Goal: Task Accomplishment & Management: Use online tool/utility

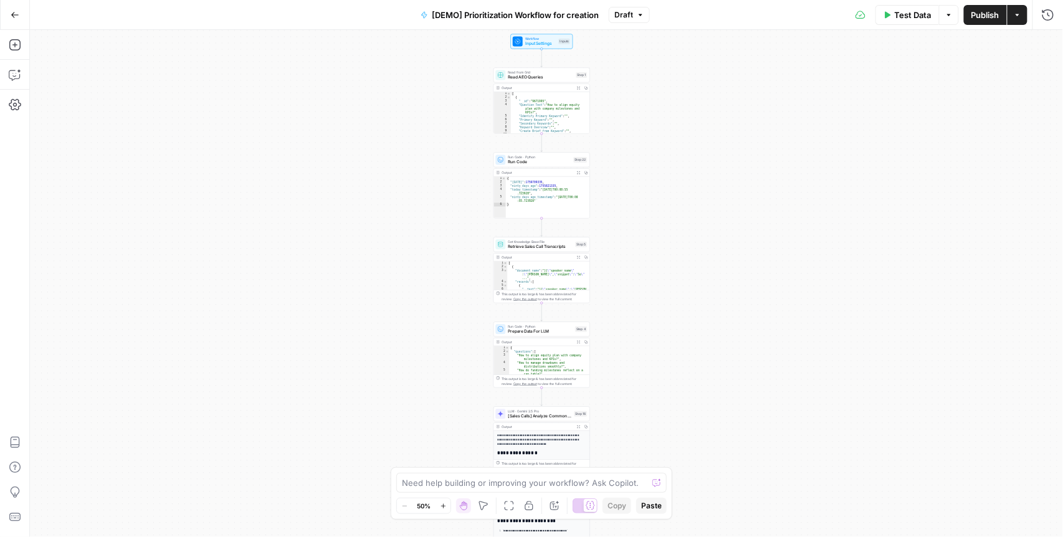
drag, startPoint x: 636, startPoint y: 146, endPoint x: 628, endPoint y: 269, distance: 123.7
click at [628, 269] on div "Workflow Input Settings Inputs Read from Grid Read AEO Queries Step 1 Output Ex…" at bounding box center [547, 283] width 1034 height 507
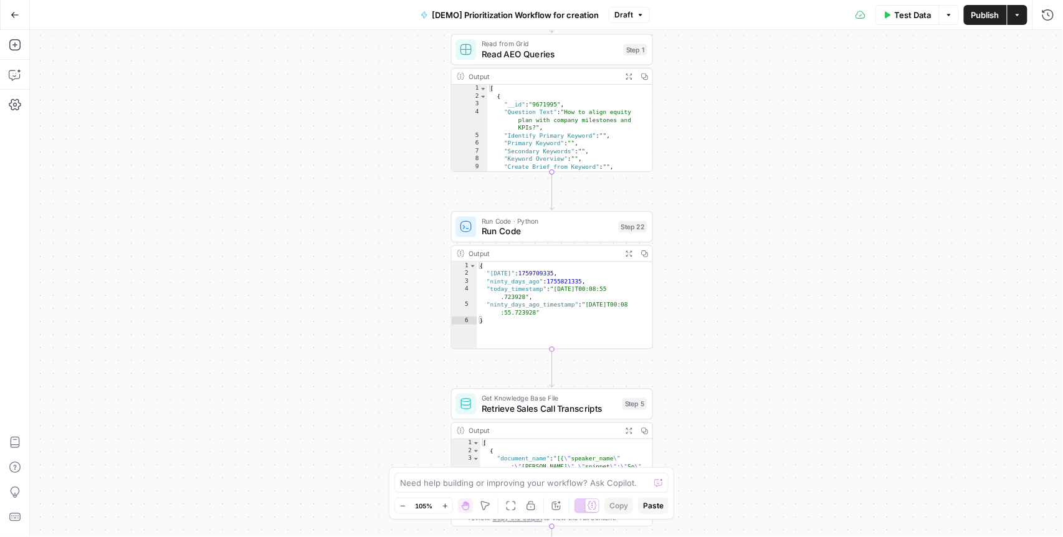
drag, startPoint x: 754, startPoint y: 215, endPoint x: 738, endPoint y: 166, distance: 51.3
click at [738, 166] on div "Workflow Input Settings Inputs Read from Grid Read AEO Queries Step 1 Output Ex…" at bounding box center [547, 283] width 1034 height 507
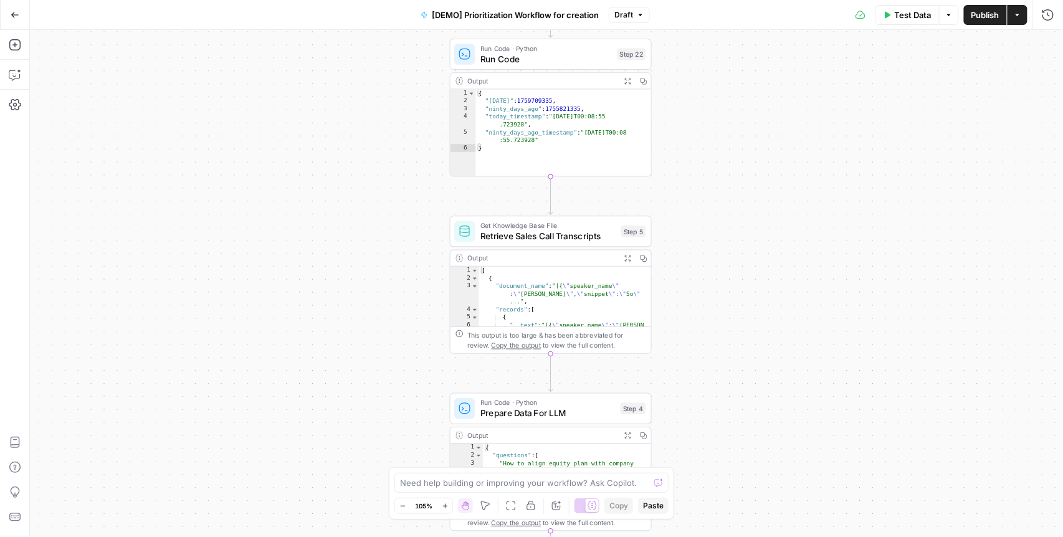
drag, startPoint x: 749, startPoint y: 284, endPoint x: 748, endPoint y: 113, distance: 171.4
click at [748, 113] on div "Workflow Input Settings Inputs Read from Grid Read AEO Queries Step 1 Output Ex…" at bounding box center [547, 283] width 1034 height 507
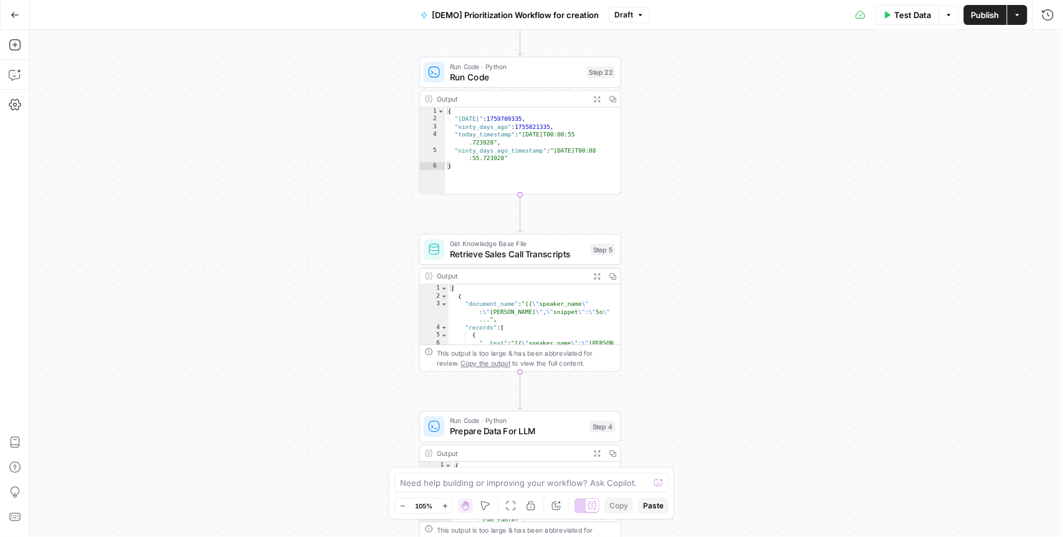
drag, startPoint x: 741, startPoint y: 269, endPoint x: 711, endPoint y: 287, distance: 35.5
click at [711, 287] on div "Workflow Input Settings Inputs Read from Grid Read AEO Queries Step 1 Output Ex…" at bounding box center [547, 283] width 1034 height 507
click at [481, 66] on span "Run Code · Python" at bounding box center [516, 66] width 132 height 11
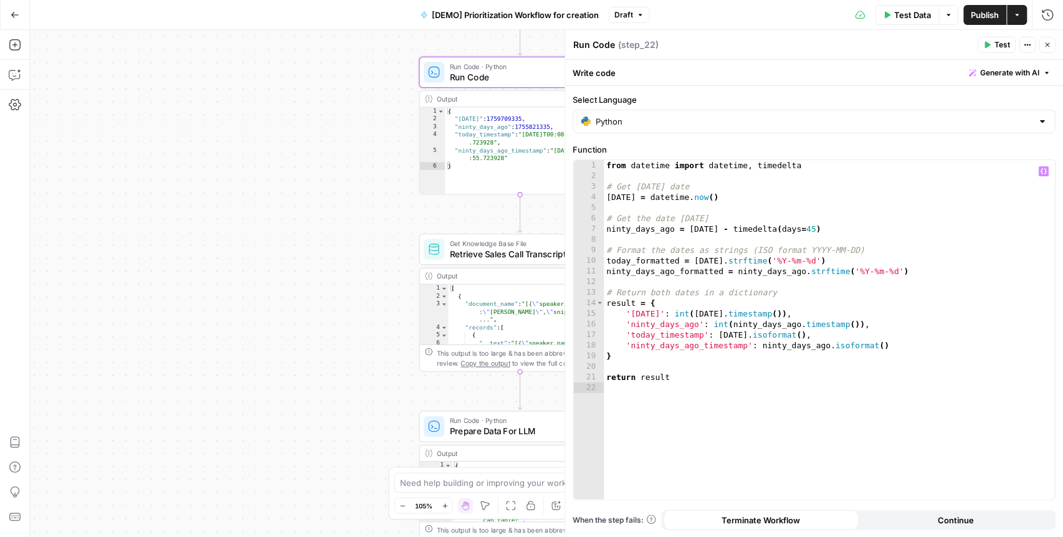
click at [645, 308] on div "from datetime import datetime , timedelta # Get today's date today = datetime .…" at bounding box center [830, 340] width 451 height 361
click at [649, 325] on div "from datetime import datetime , timedelta # Get today's date today = datetime .…" at bounding box center [830, 340] width 451 height 361
type textarea "**********"
click at [649, 325] on div "from datetime import datetime , timedelta # Get today's date today = datetime .…" at bounding box center [830, 340] width 451 height 361
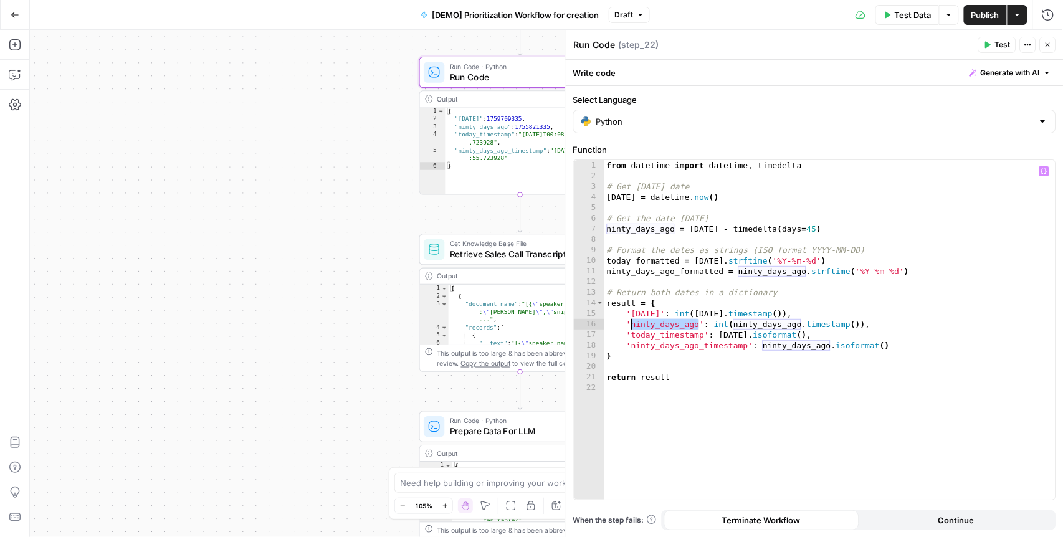
click at [491, 252] on span "Retrieve Sales Call Transcripts" at bounding box center [518, 253] width 136 height 13
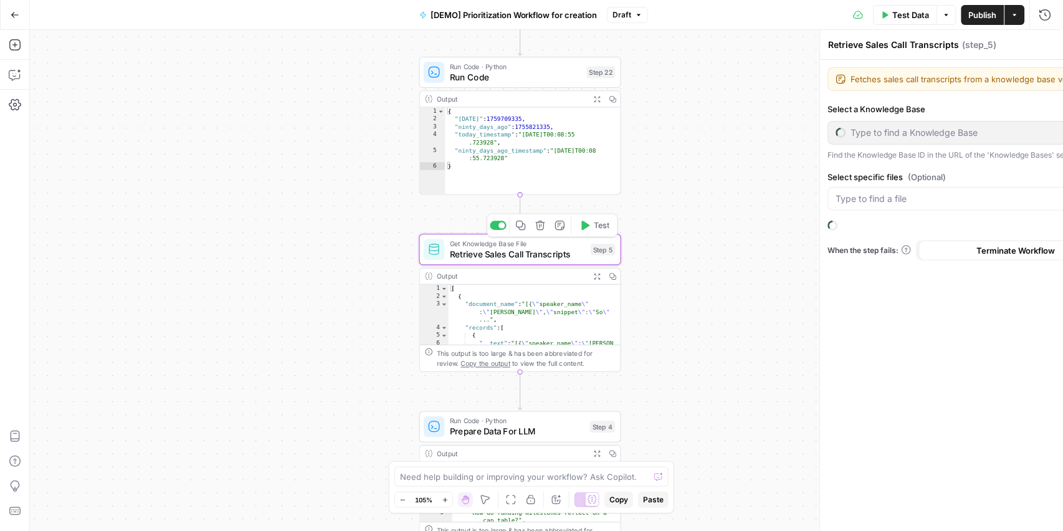
type input "Sales Transcripts"
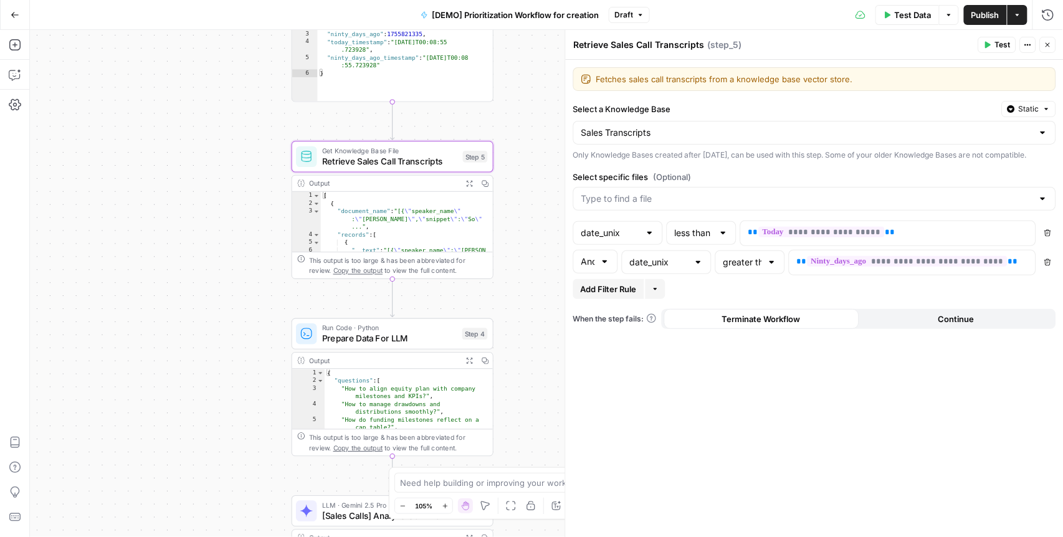
drag, startPoint x: 335, startPoint y: 256, endPoint x: 192, endPoint y: 89, distance: 220.6
click at [192, 89] on div "Workflow Input Settings Inputs Read from Grid Read AEO Queries Step 1 Output Ex…" at bounding box center [547, 283] width 1034 height 507
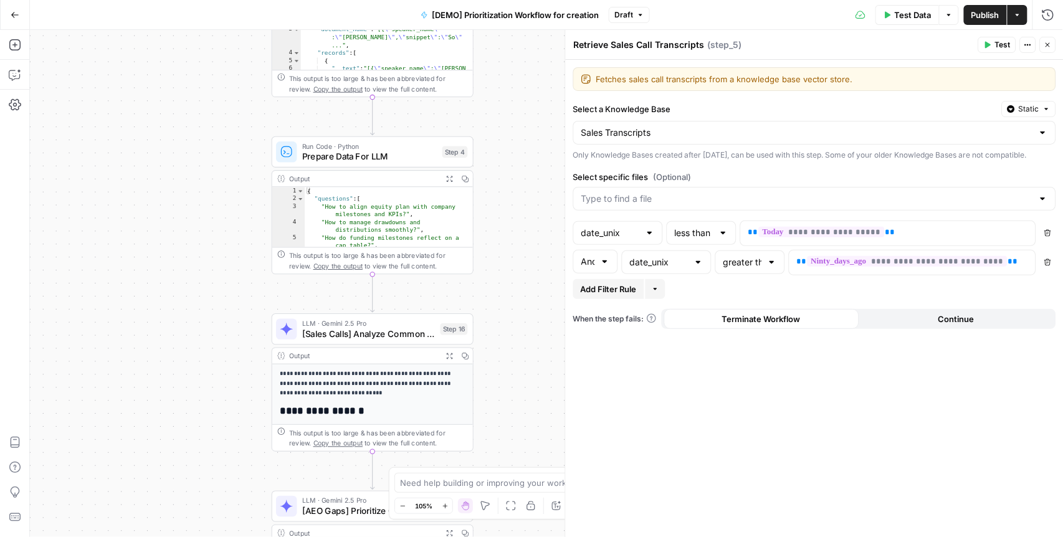
drag, startPoint x: 505, startPoint y: 364, endPoint x: 502, endPoint y: 262, distance: 102.3
click at [502, 262] on div "Workflow Input Settings Inputs Read from Grid Read AEO Queries Step 1 Output Ex…" at bounding box center [547, 283] width 1034 height 507
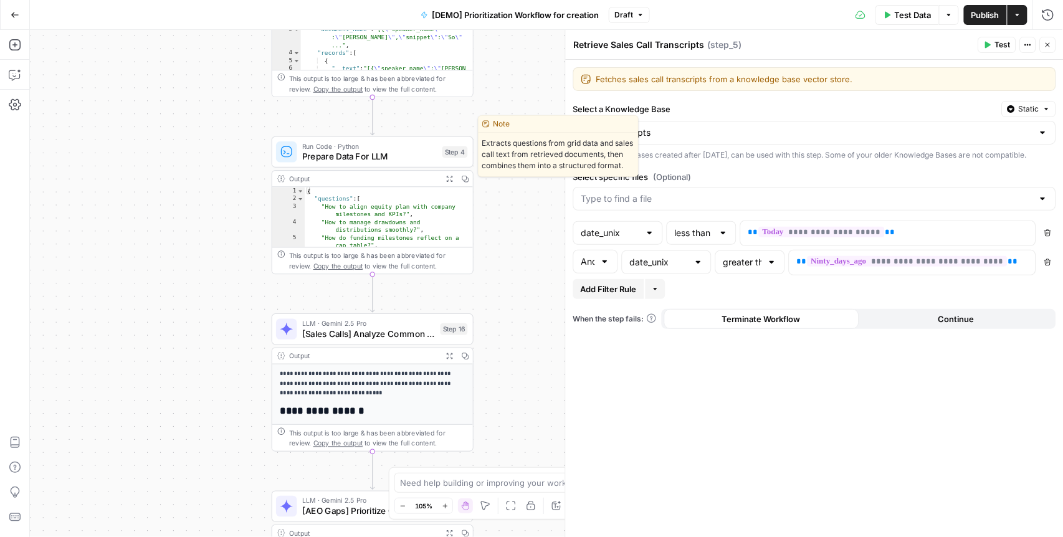
click at [348, 151] on span "Prepare Data For LLM" at bounding box center [369, 156] width 135 height 13
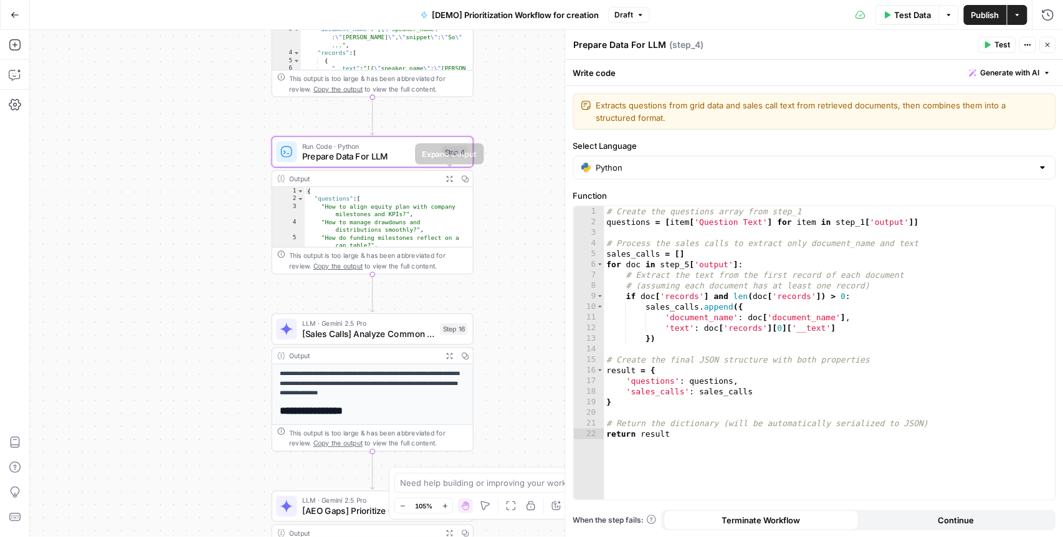
click at [447, 172] on button "Expand Output" at bounding box center [450, 179] width 16 height 16
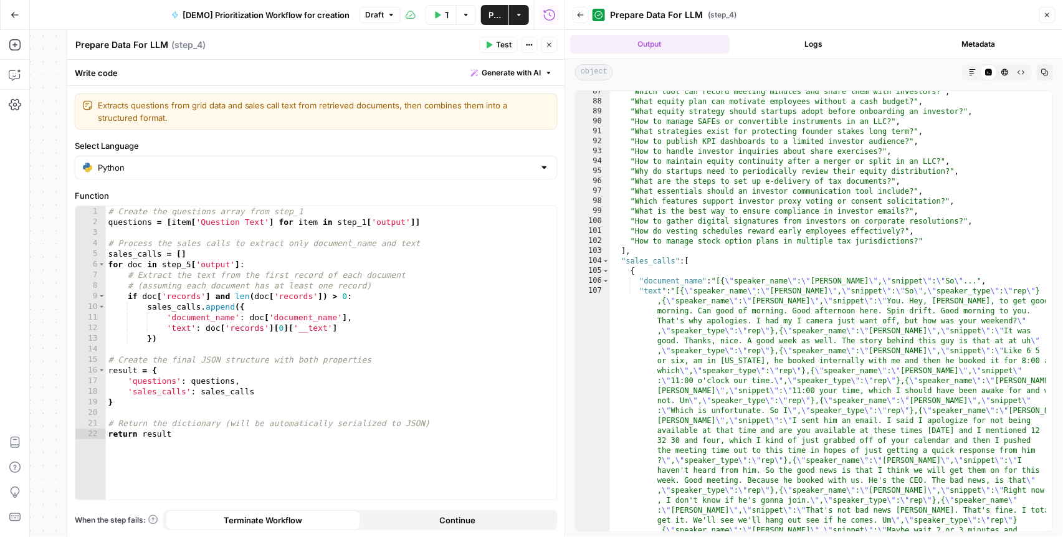
scroll to position [439, 0]
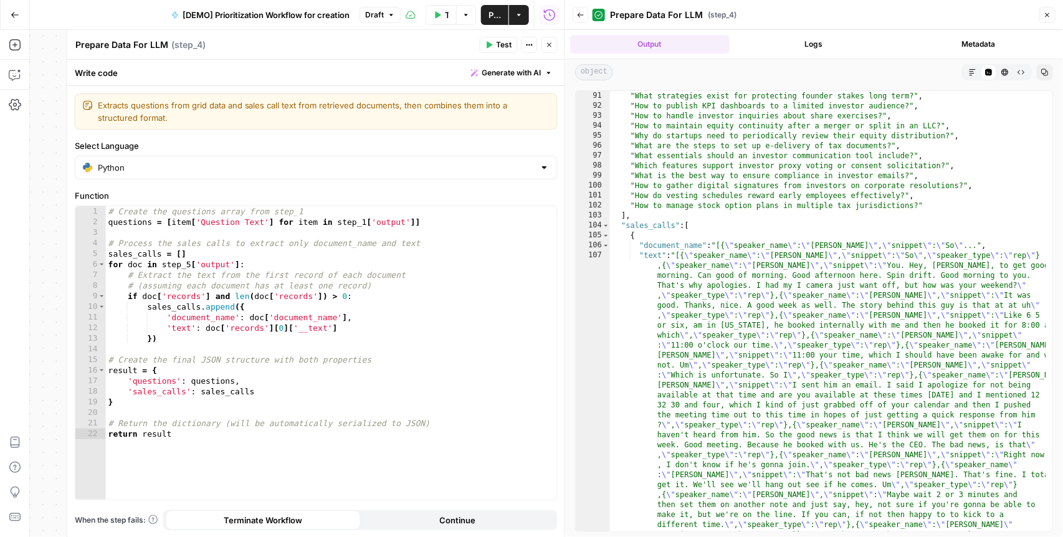
type textarea "**********"
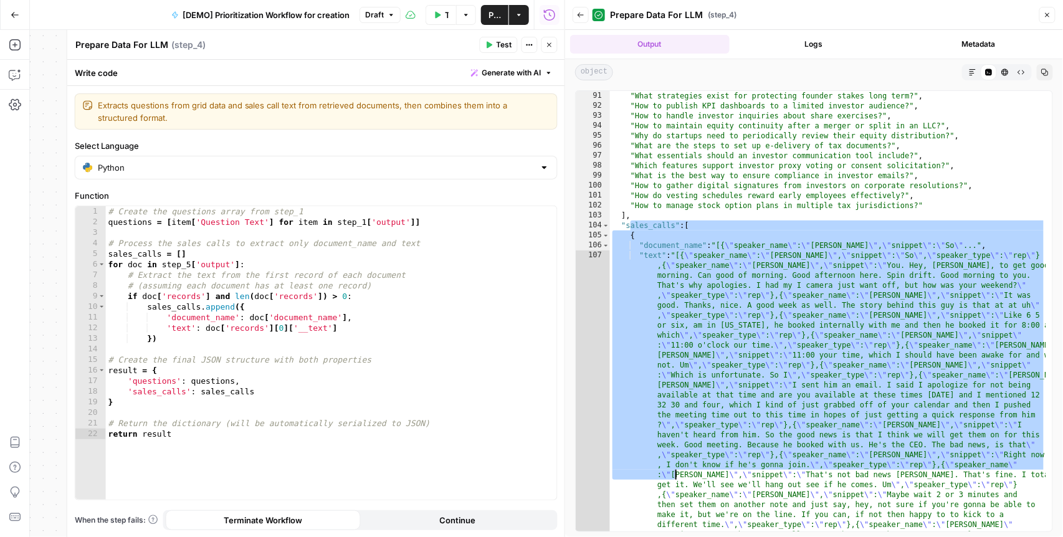
drag, startPoint x: 630, startPoint y: 223, endPoint x: 674, endPoint y: 476, distance: 256.9
click at [583, 17] on icon "button" at bounding box center [580, 14] width 7 height 7
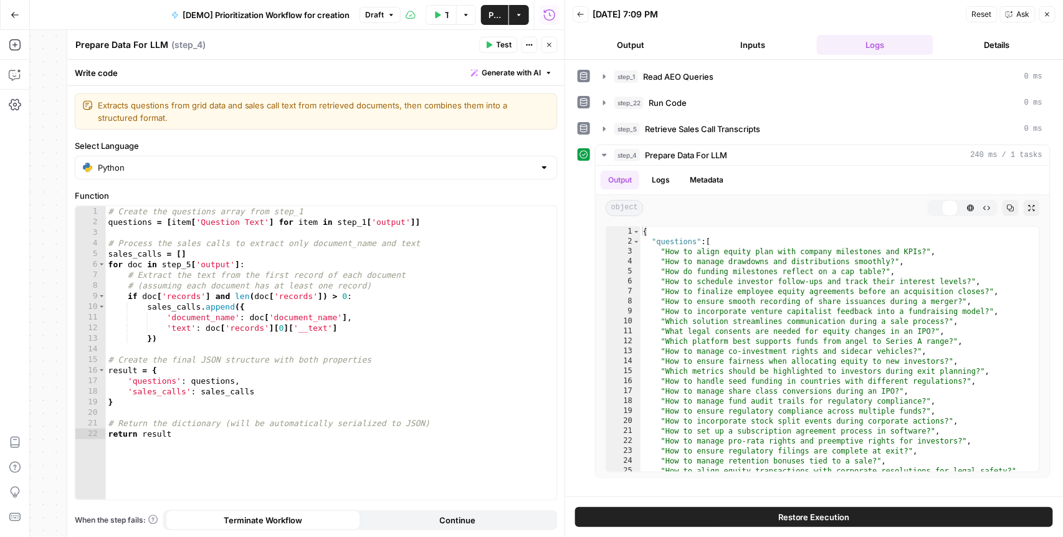
click at [583, 17] on icon "button" at bounding box center [580, 14] width 7 height 7
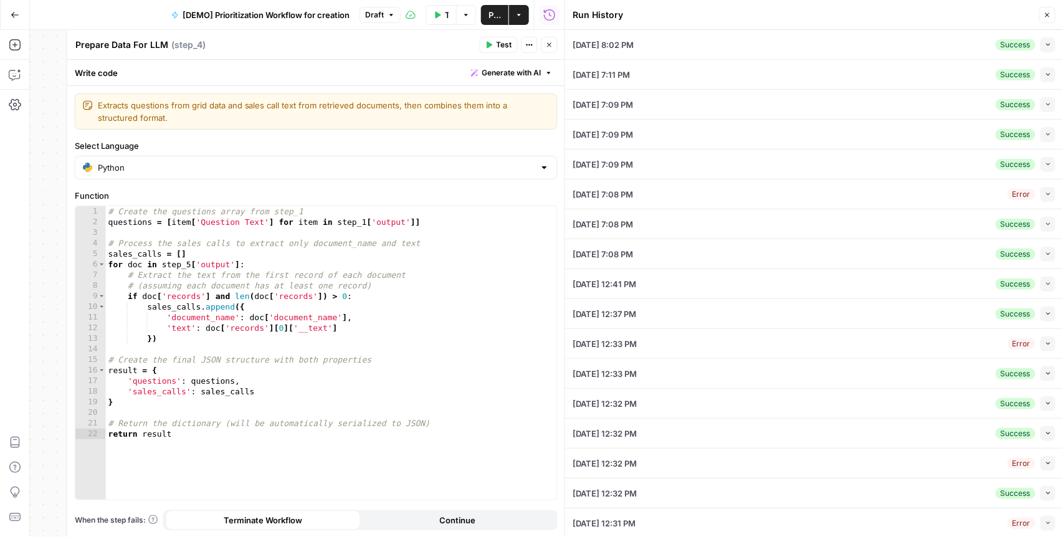
click at [1047, 14] on icon "button" at bounding box center [1047, 14] width 7 height 7
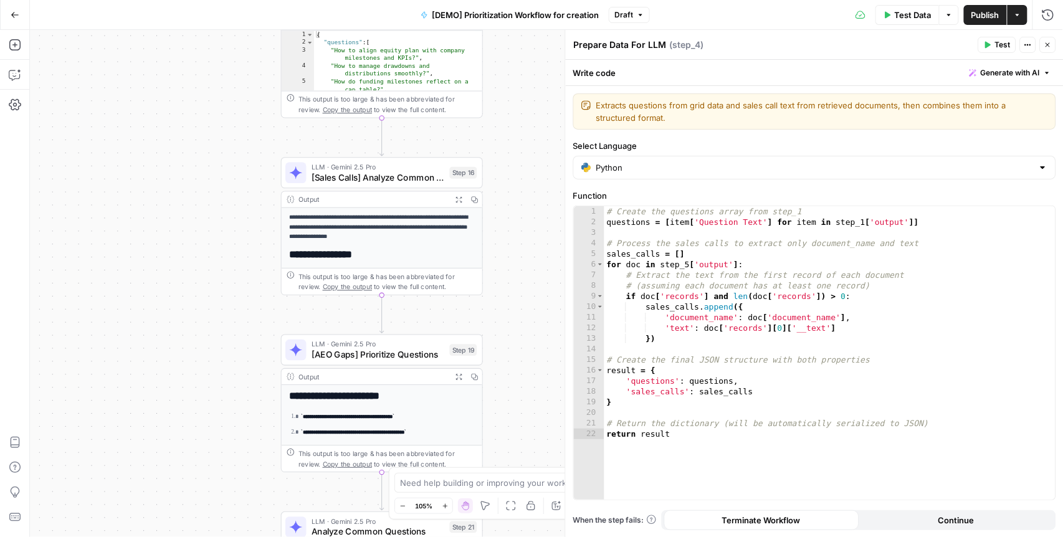
drag, startPoint x: 522, startPoint y: 277, endPoint x: 530, endPoint y: 122, distance: 155.4
click at [532, 121] on div "Workflow Input Settings Inputs Read from Grid Read AEO Queries Step 1 Output Ex…" at bounding box center [547, 283] width 1034 height 507
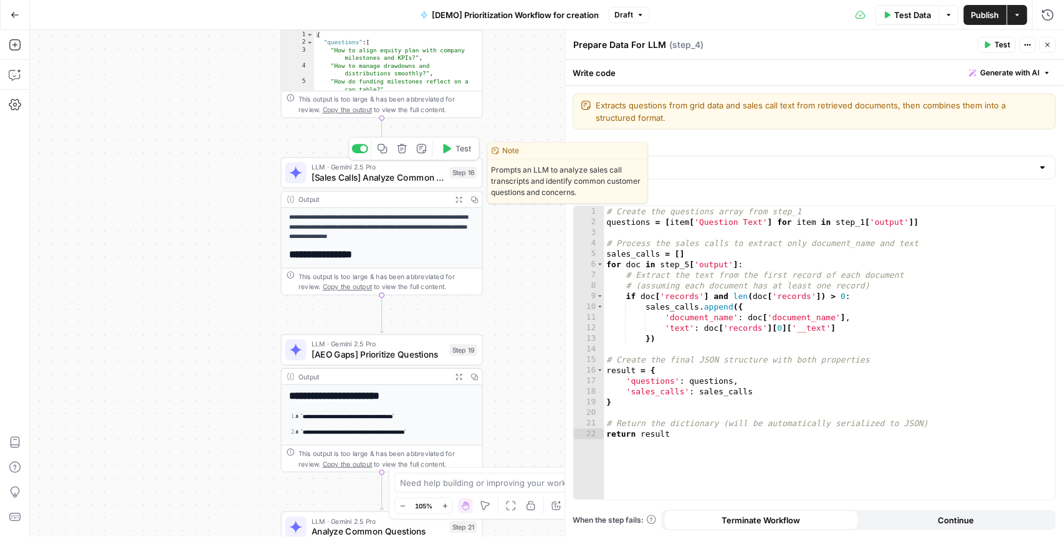
click at [358, 175] on span "[Sales Calls] Analyze Common Questions" at bounding box center [378, 177] width 133 height 13
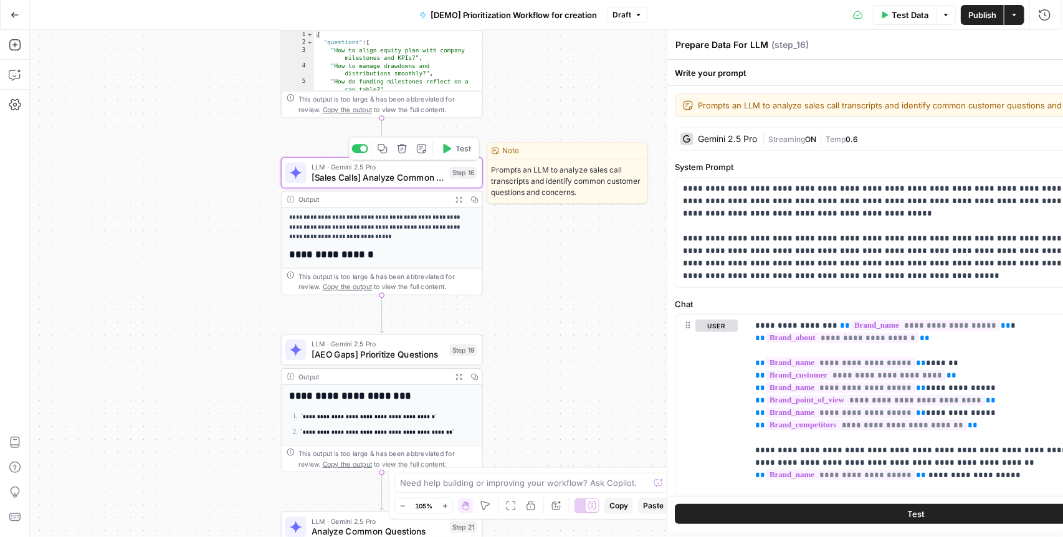
type textarea "[Sales Calls] Analyze Common Questions"
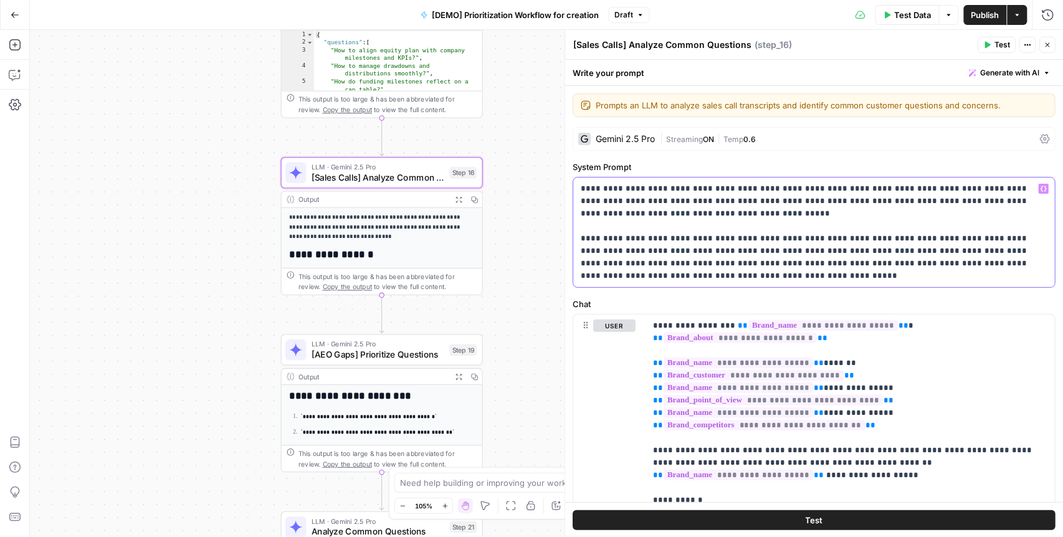
drag, startPoint x: 646, startPoint y: 187, endPoint x: 919, endPoint y: 183, distance: 273.1
click at [919, 183] on p "**********" at bounding box center [812, 233] width 461 height 100
drag, startPoint x: 613, startPoint y: 238, endPoint x: 996, endPoint y: 240, distance: 383.4
click at [996, 240] on p "**********" at bounding box center [812, 233] width 461 height 100
click at [834, 245] on p "**********" at bounding box center [812, 233] width 461 height 100
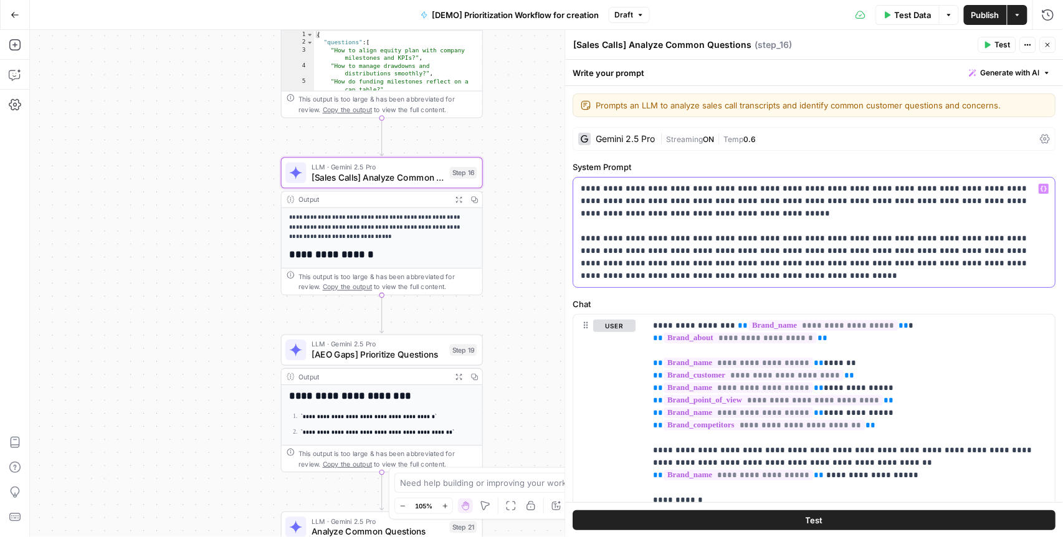
drag, startPoint x: 874, startPoint y: 239, endPoint x: 827, endPoint y: 253, distance: 49.3
click at [827, 253] on p "**********" at bounding box center [812, 233] width 461 height 100
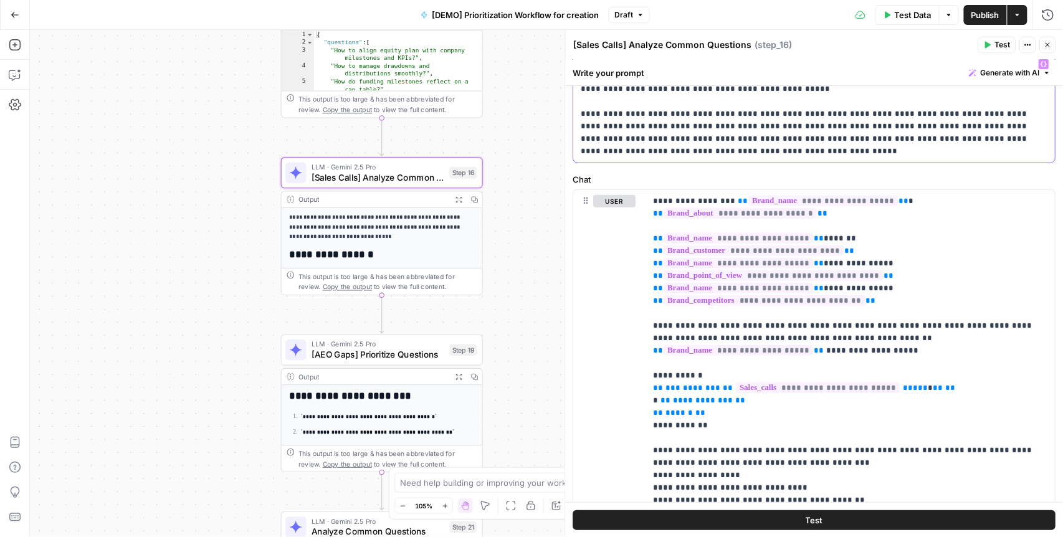
scroll to position [158, 0]
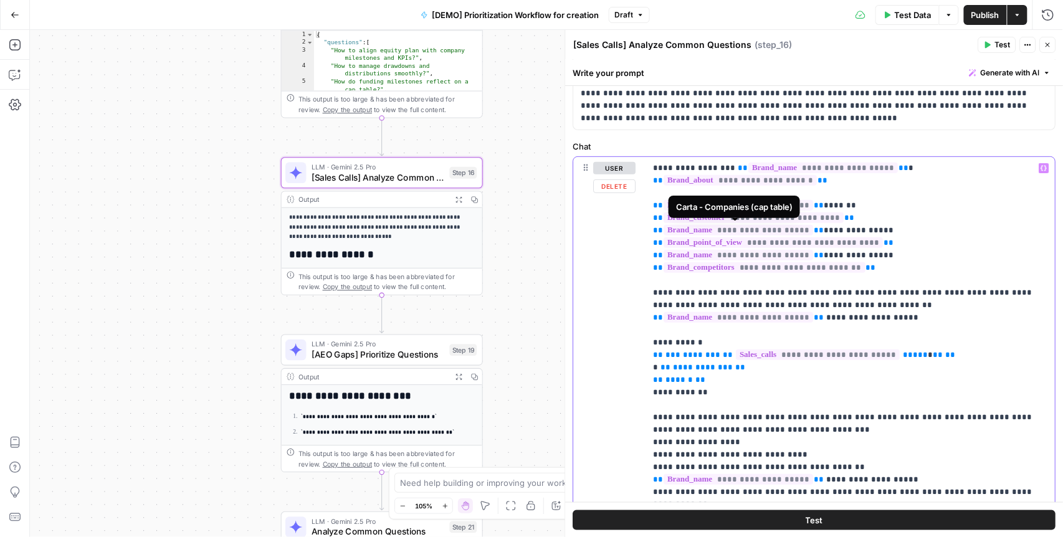
drag, startPoint x: 877, startPoint y: 229, endPoint x: 724, endPoint y: 232, distance: 152.8
click at [724, 232] on p "**********" at bounding box center [845, 436] width 382 height 549
drag, startPoint x: 891, startPoint y: 253, endPoint x: 873, endPoint y: 260, distance: 19.9
click at [873, 260] on p "**********" at bounding box center [845, 436] width 382 height 549
drag, startPoint x: 752, startPoint y: 293, endPoint x: 770, endPoint y: 314, distance: 27.4
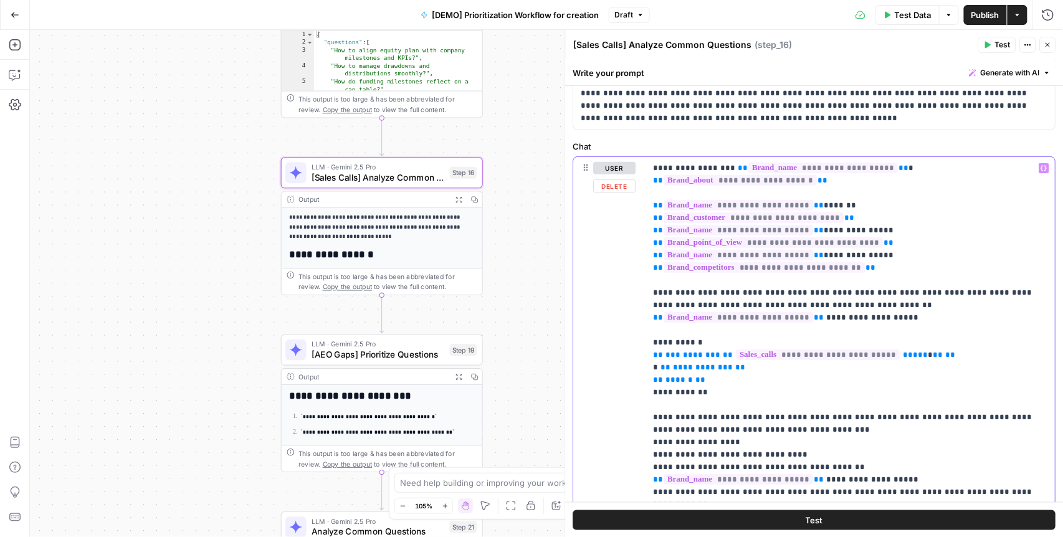
click at [770, 314] on p "**********" at bounding box center [845, 436] width 382 height 549
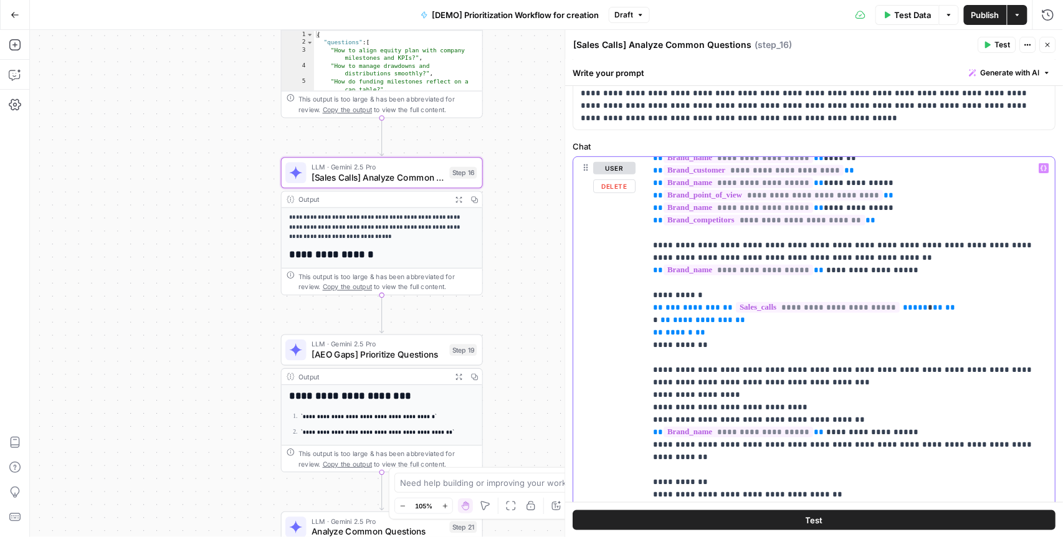
scroll to position [50, 0]
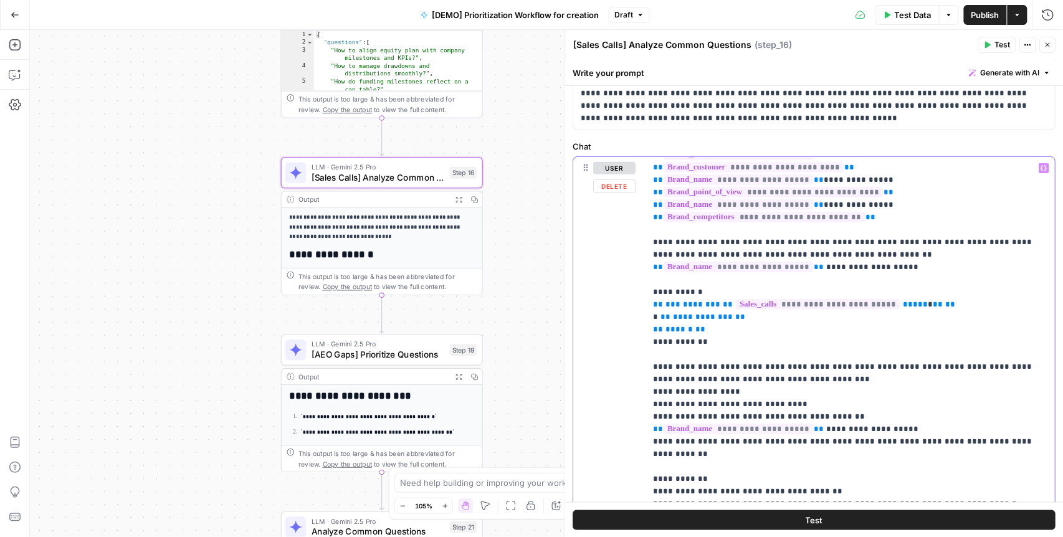
drag, startPoint x: 684, startPoint y: 292, endPoint x: 720, endPoint y: 340, distance: 60.1
click at [720, 340] on p "**********" at bounding box center [845, 386] width 382 height 549
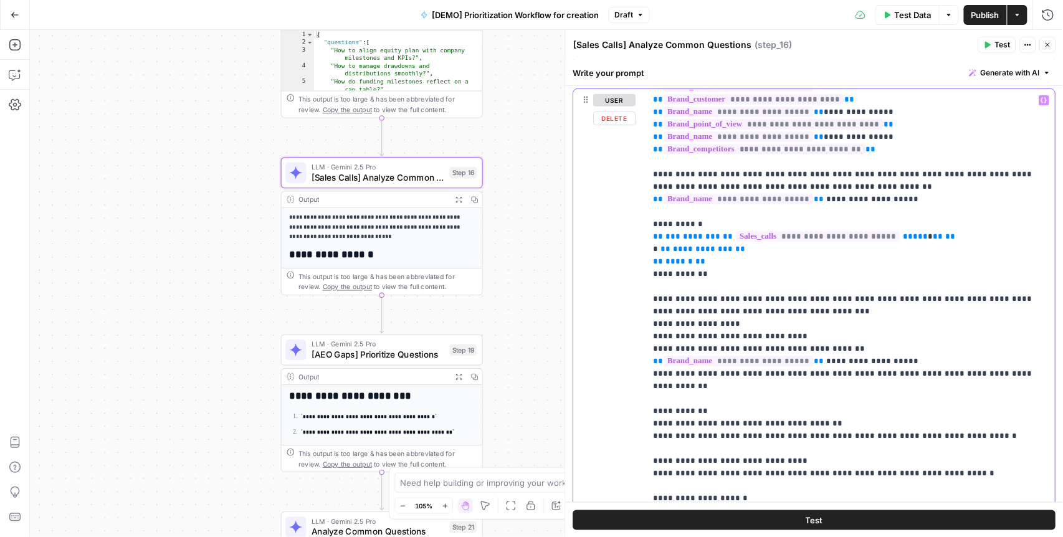
scroll to position [328, 0]
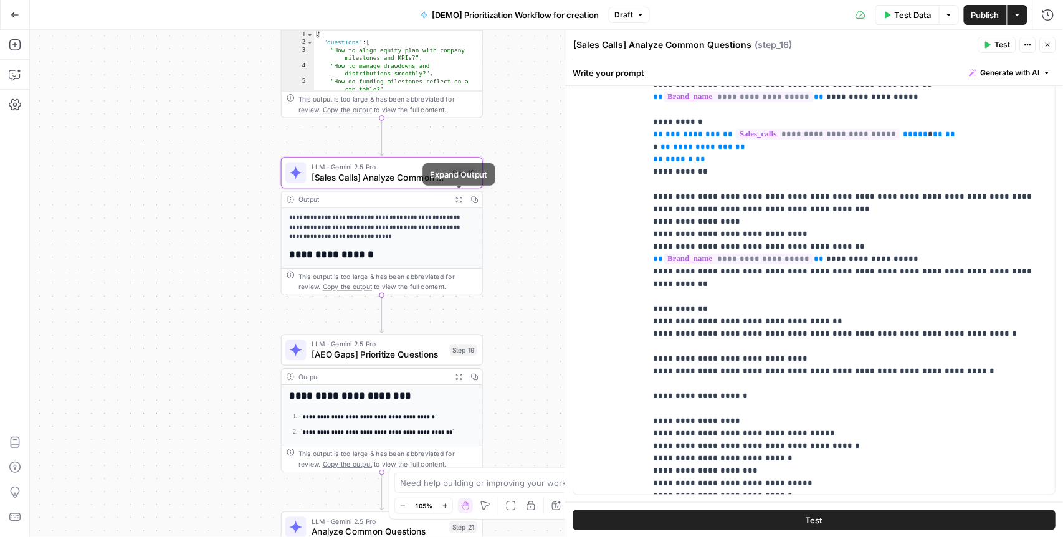
click at [461, 199] on icon "button" at bounding box center [459, 199] width 7 height 7
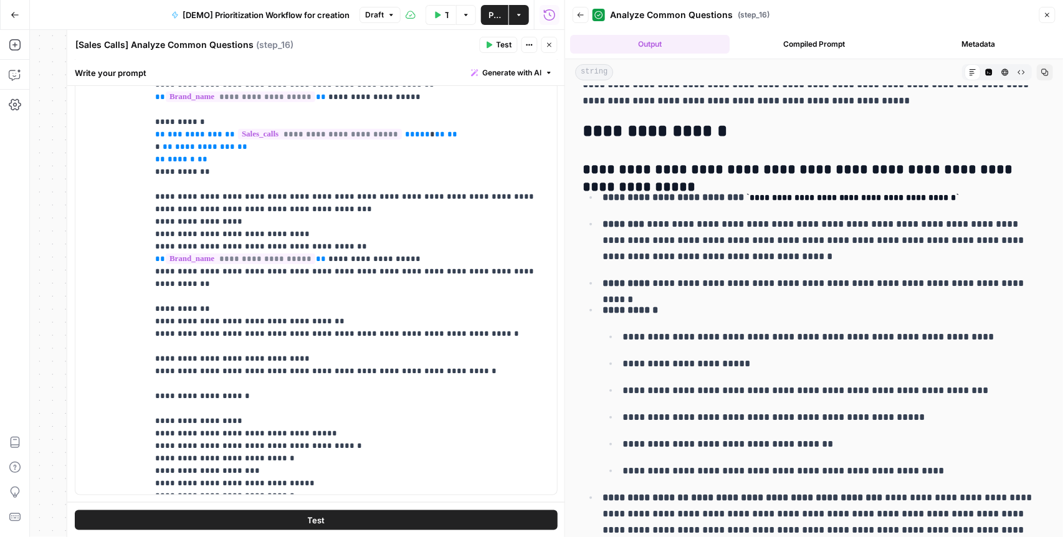
scroll to position [64, 0]
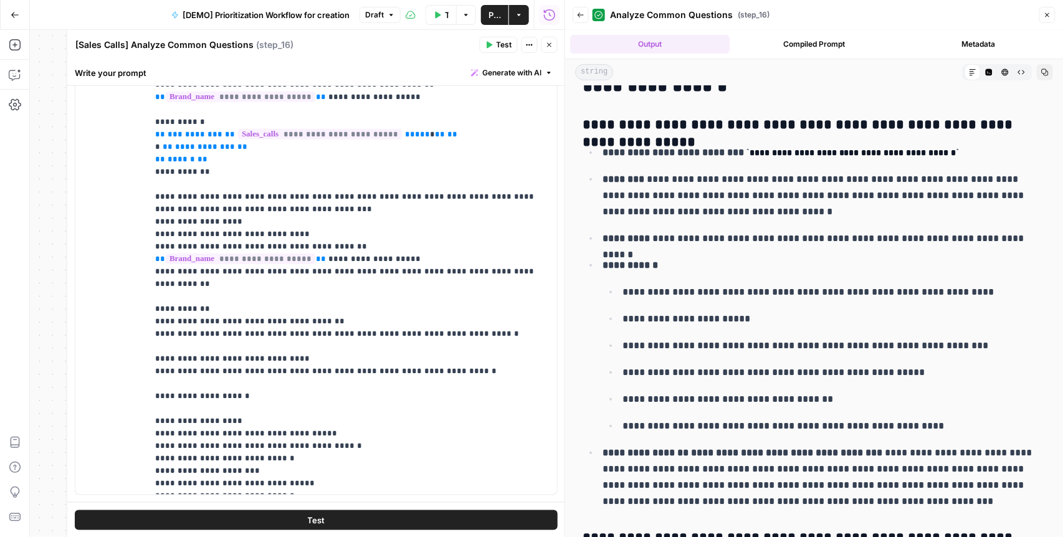
drag, startPoint x: 661, startPoint y: 127, endPoint x: 943, endPoint y: 123, distance: 281.8
click at [943, 123] on h3 "**********" at bounding box center [811, 125] width 457 height 17
drag, startPoint x: 630, startPoint y: 151, endPoint x: 860, endPoint y: 153, distance: 230.0
click at [860, 153] on p "**********" at bounding box center [821, 153] width 437 height 16
drag, startPoint x: 669, startPoint y: 236, endPoint x: 905, endPoint y: 242, distance: 235.7
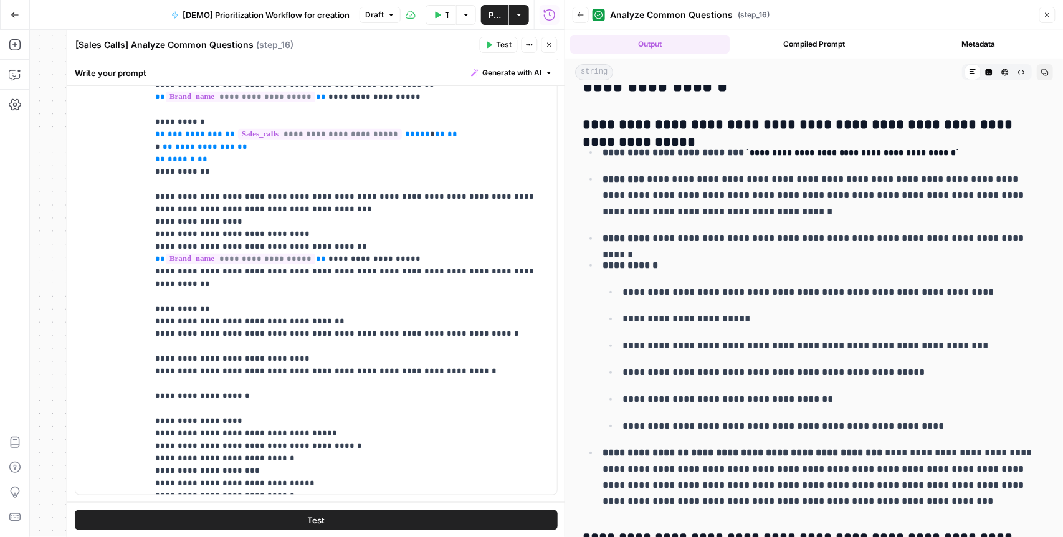
click at [905, 242] on p "**********" at bounding box center [821, 239] width 437 height 16
drag, startPoint x: 640, startPoint y: 290, endPoint x: 816, endPoint y: 461, distance: 245.1
click at [816, 461] on ul "**********" at bounding box center [814, 327] width 463 height 366
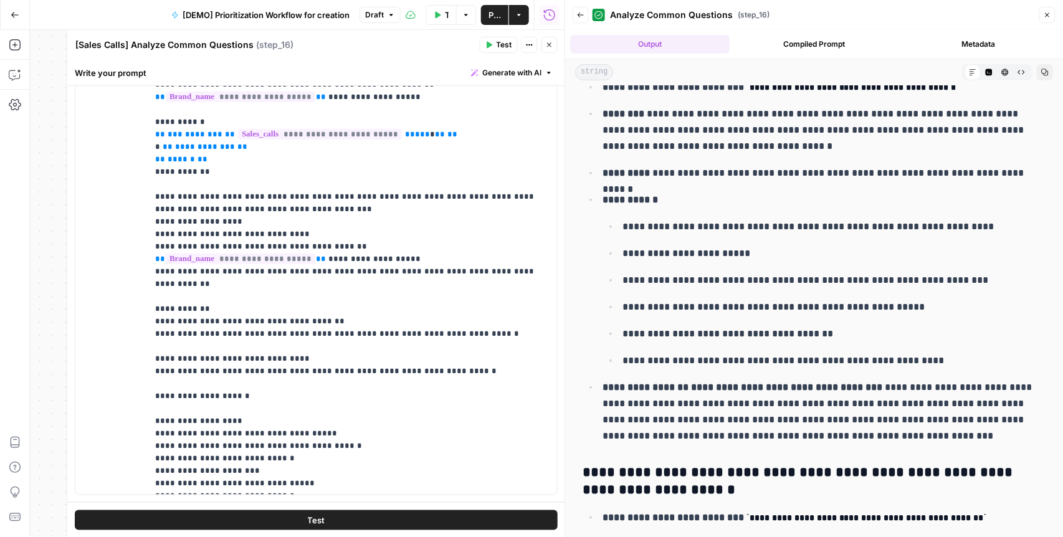
click at [550, 49] on button "Close" at bounding box center [550, 45] width 16 height 16
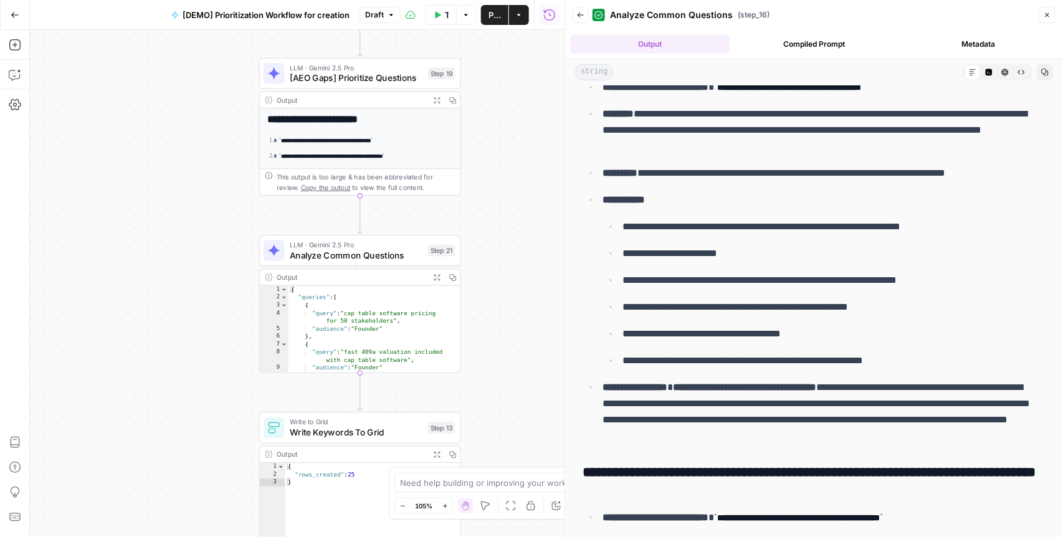
drag, startPoint x: 516, startPoint y: 363, endPoint x: 493, endPoint y: 74, distance: 290.1
click at [494, 72] on div "Workflow Input Settings Inputs Read from Grid Read AEO Queries Step 1 Output Ex…" at bounding box center [297, 283] width 535 height 507
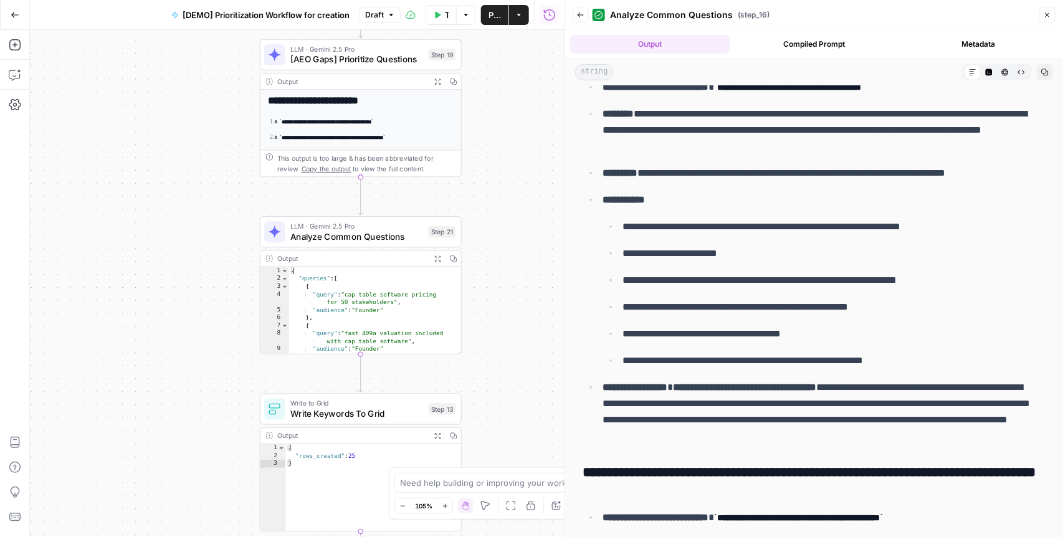
drag, startPoint x: 504, startPoint y: 376, endPoint x: 502, endPoint y: 281, distance: 94.8
click at [502, 281] on div "Workflow Input Settings Inputs Read from Grid Read AEO Queries Step 1 Output Ex…" at bounding box center [297, 283] width 535 height 507
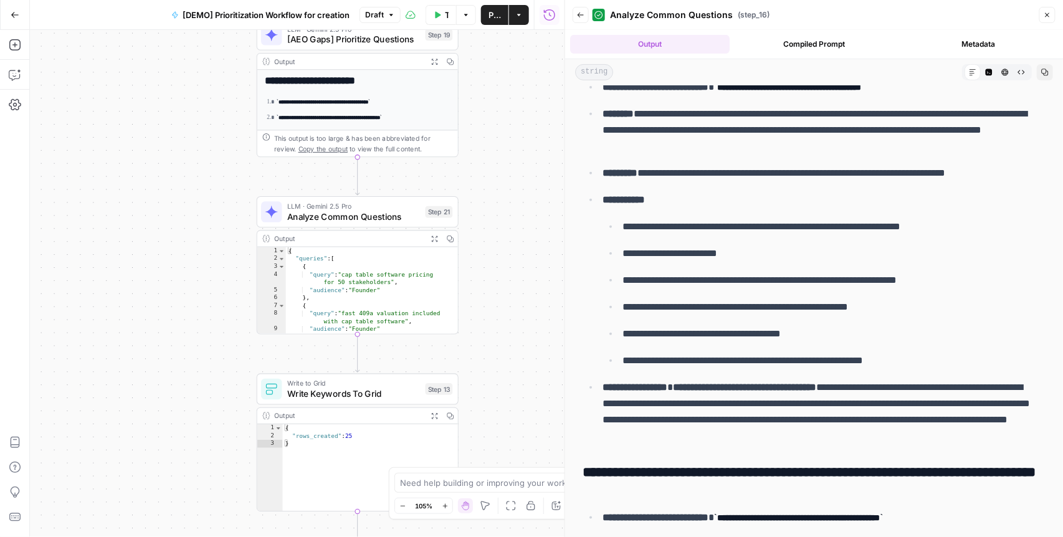
drag, startPoint x: 506, startPoint y: 203, endPoint x: 503, endPoint y: 433, distance: 229.4
click at [503, 433] on div "Workflow Input Settings Inputs Read from Grid Read AEO Queries Step 1 Output Ex…" at bounding box center [297, 283] width 535 height 507
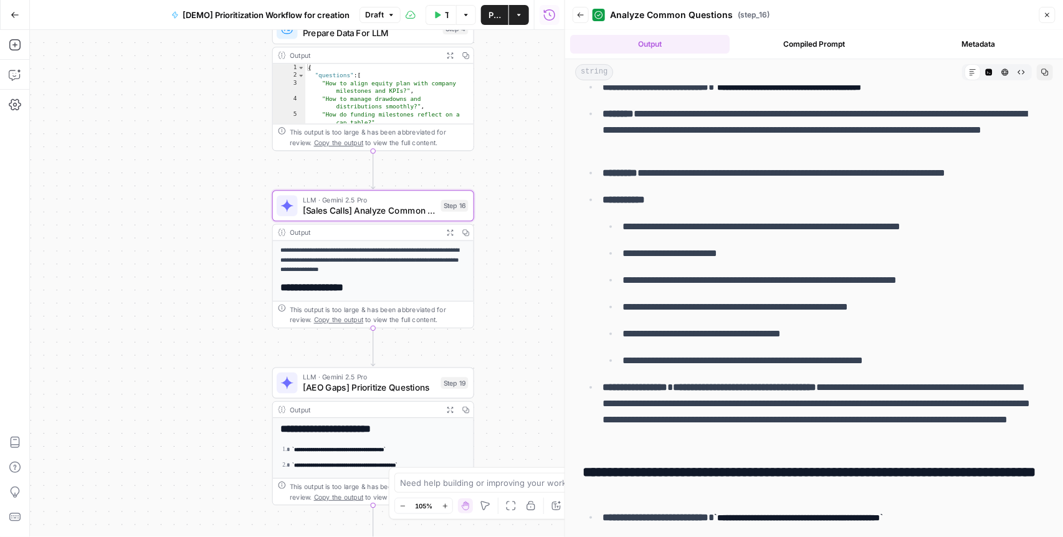
drag, startPoint x: 497, startPoint y: 241, endPoint x: 515, endPoint y: 430, distance: 189.7
click at [515, 430] on div "Workflow Input Settings Inputs Read from Grid Read AEO Queries Step 1 Output Ex…" at bounding box center [297, 283] width 535 height 507
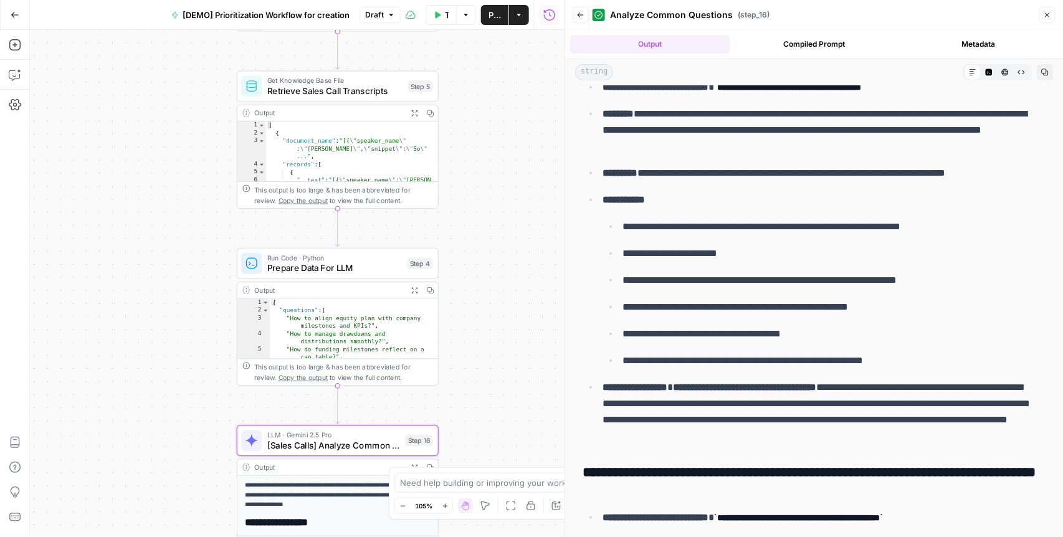
drag, startPoint x: 518, startPoint y: 238, endPoint x: 437, endPoint y: 297, distance: 100.0
click at [482, 468] on body "Carta New Home Browse Insights Opportunities Your Data Flightpath Recent Grids …" at bounding box center [531, 268] width 1063 height 537
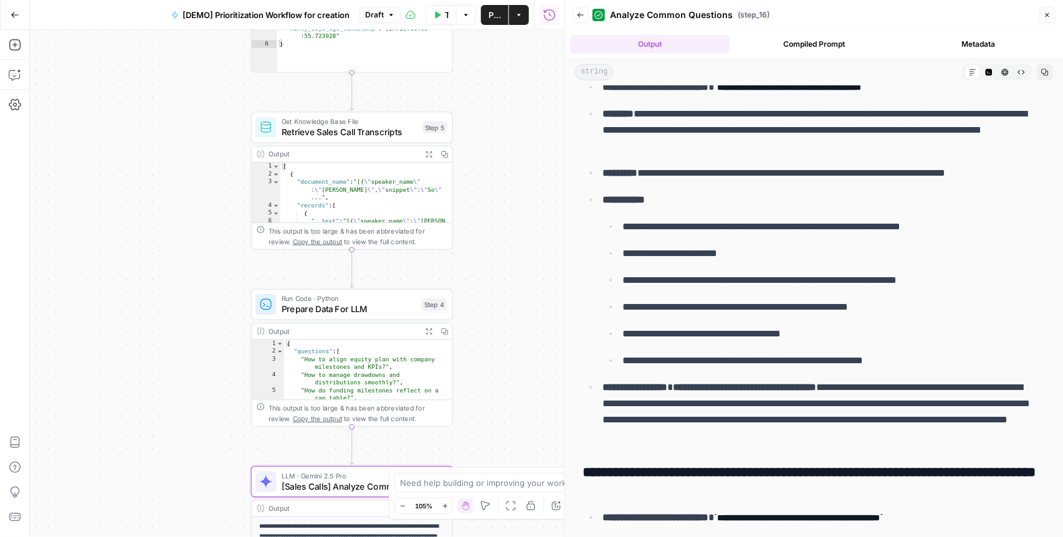
drag, startPoint x: 460, startPoint y: 250, endPoint x: 475, endPoint y: 292, distance: 45.0
click at [475, 292] on div "Workflow Input Settings Inputs Read from Grid Read AEO Queries Step 1 Output Ex…" at bounding box center [297, 283] width 535 height 507
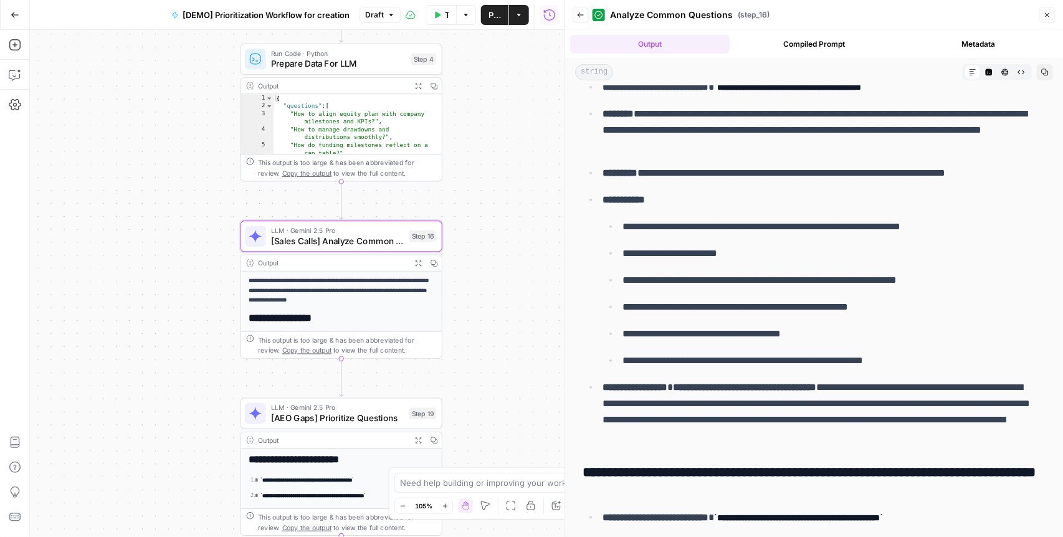
drag, startPoint x: 532, startPoint y: 420, endPoint x: 519, endPoint y: 127, distance: 292.7
click at [521, 125] on div "Workflow Input Settings Inputs Read from Grid Read AEO Queries Step 1 Output Ex…" at bounding box center [297, 283] width 535 height 507
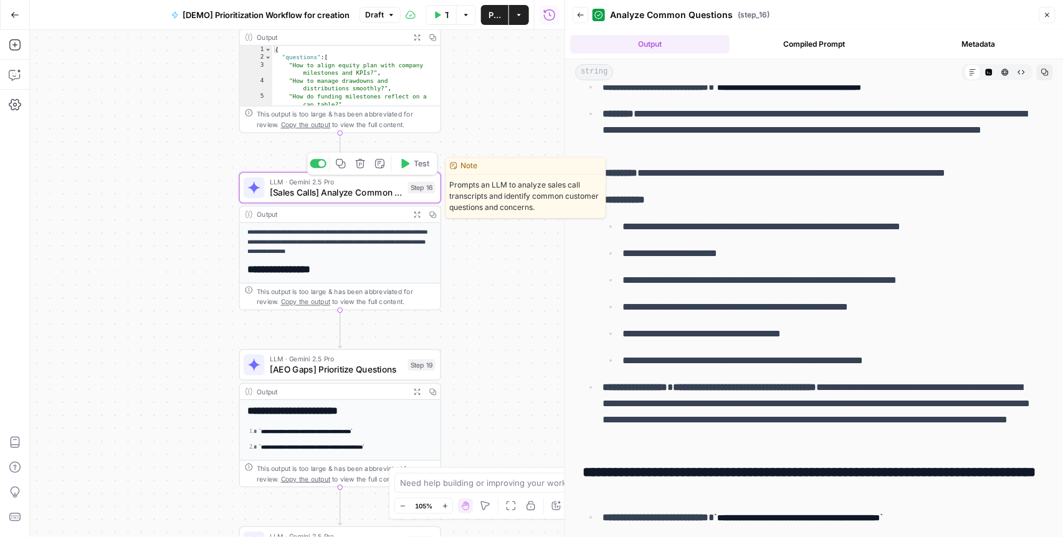
click at [315, 190] on span "[Sales Calls] Analyze Common Questions" at bounding box center [336, 192] width 133 height 13
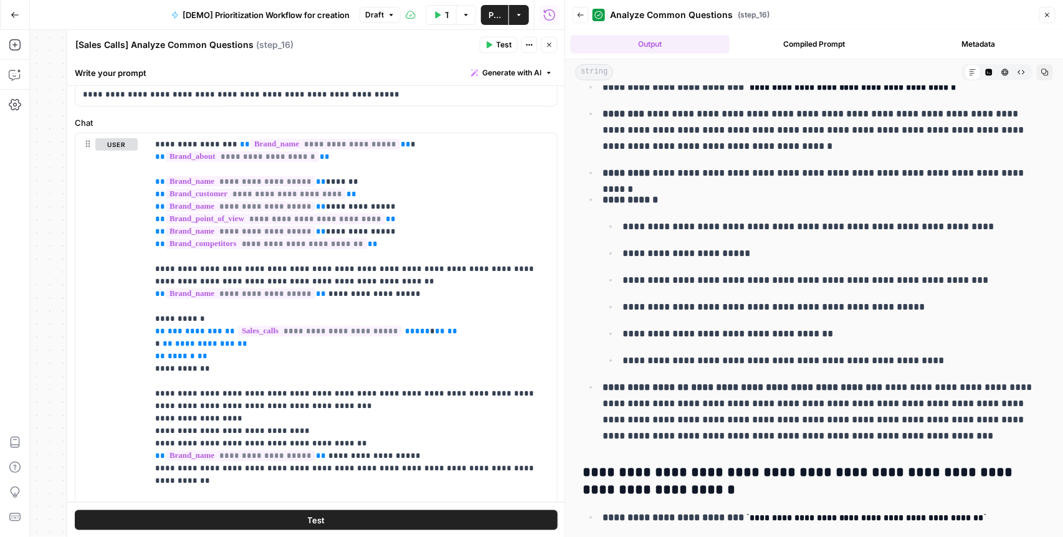
scroll to position [343, 0]
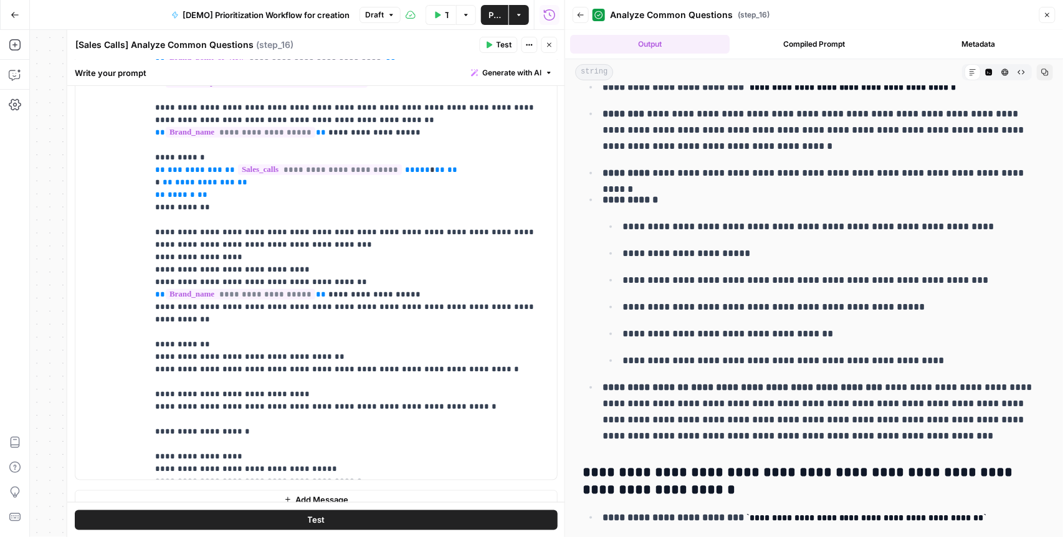
click at [1052, 14] on button "Close" at bounding box center [1048, 15] width 16 height 16
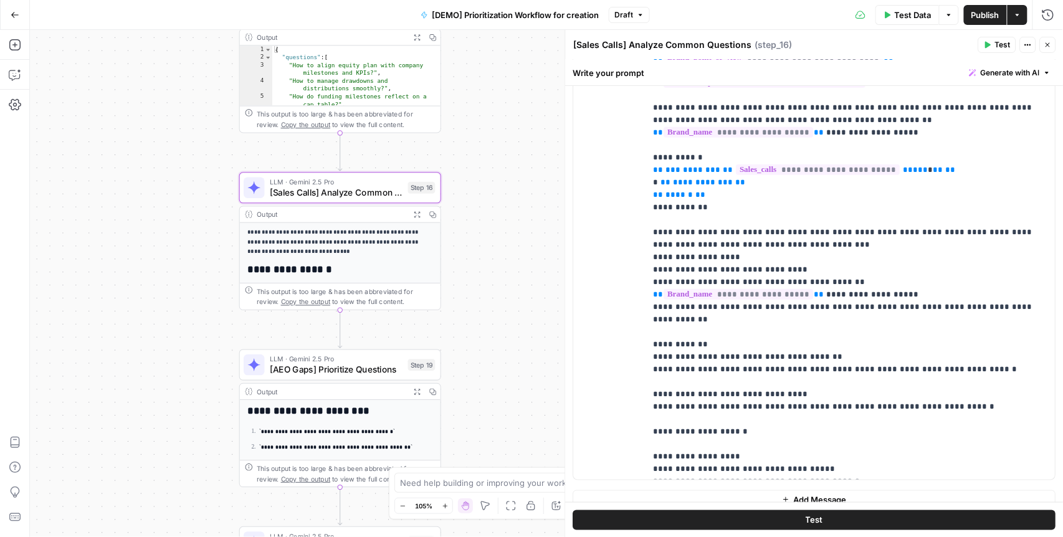
click at [1052, 44] on button "Close" at bounding box center [1048, 45] width 16 height 16
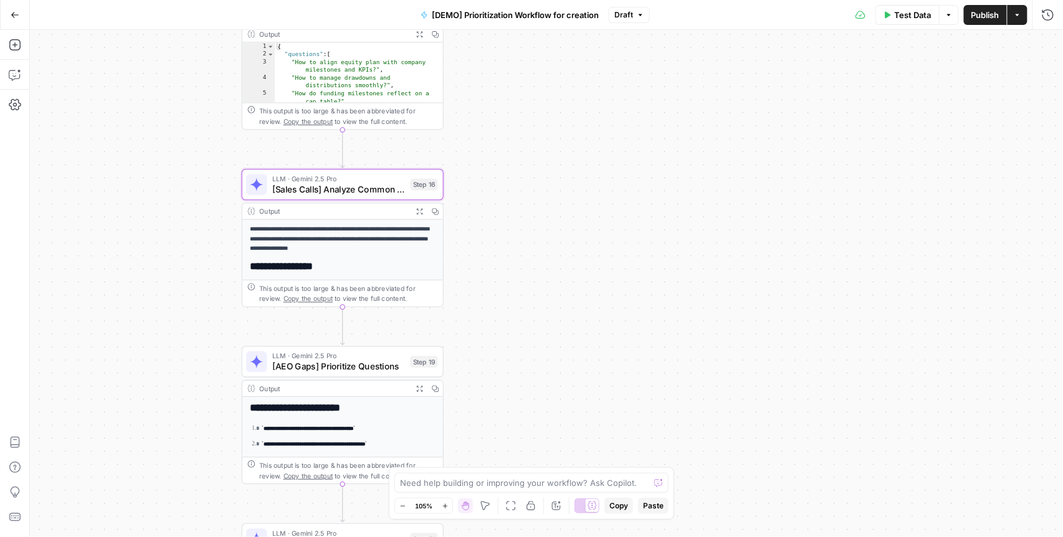
drag, startPoint x: 623, startPoint y: 199, endPoint x: 691, endPoint y: 155, distance: 80.8
click at [691, 155] on div "Workflow Input Settings Inputs Read from Grid Read AEO Queries Step 1 Output Ex…" at bounding box center [547, 283] width 1034 height 507
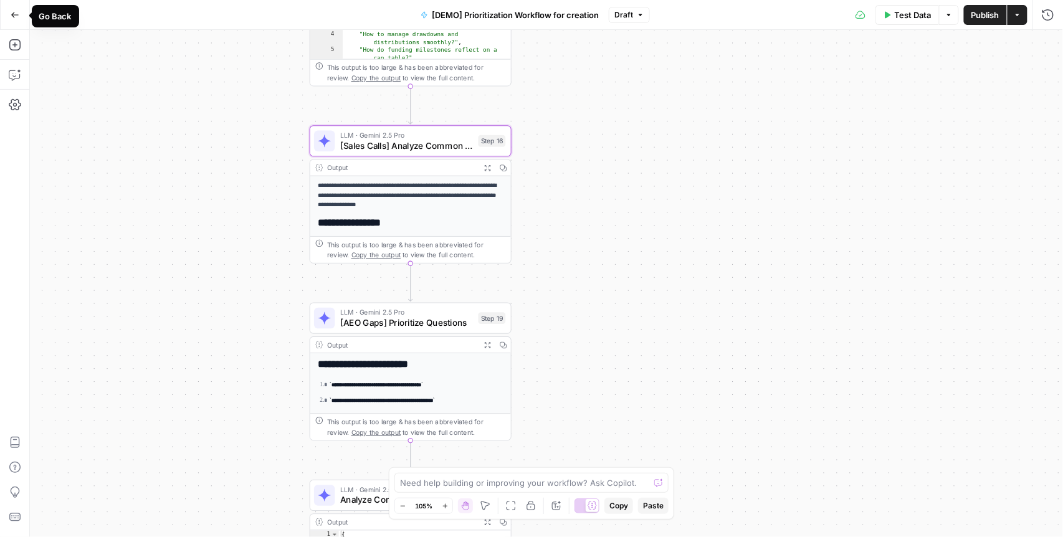
click at [19, 10] on button "Go Back" at bounding box center [15, 15] width 22 height 22
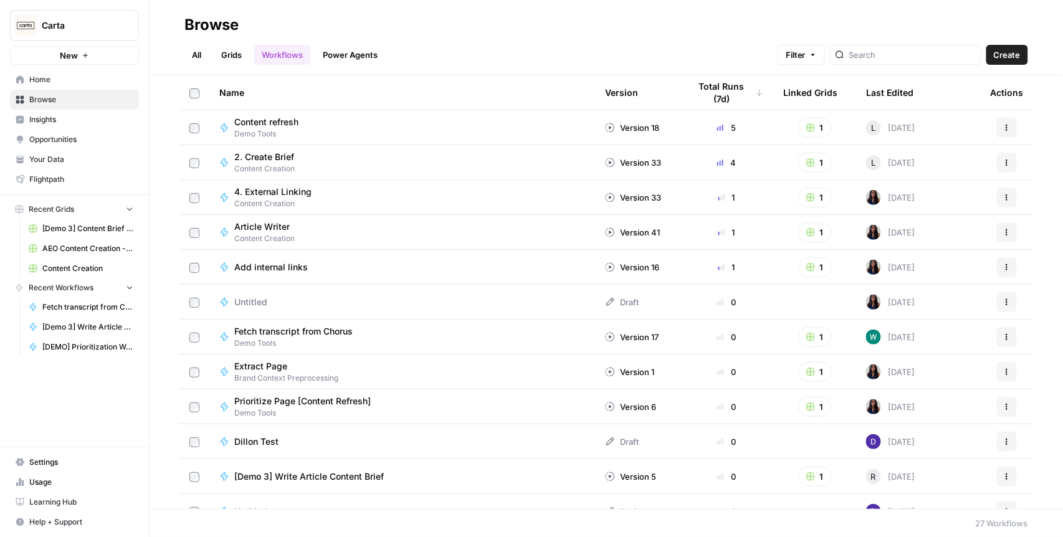
click at [62, 464] on span "Settings" at bounding box center [81, 462] width 104 height 11
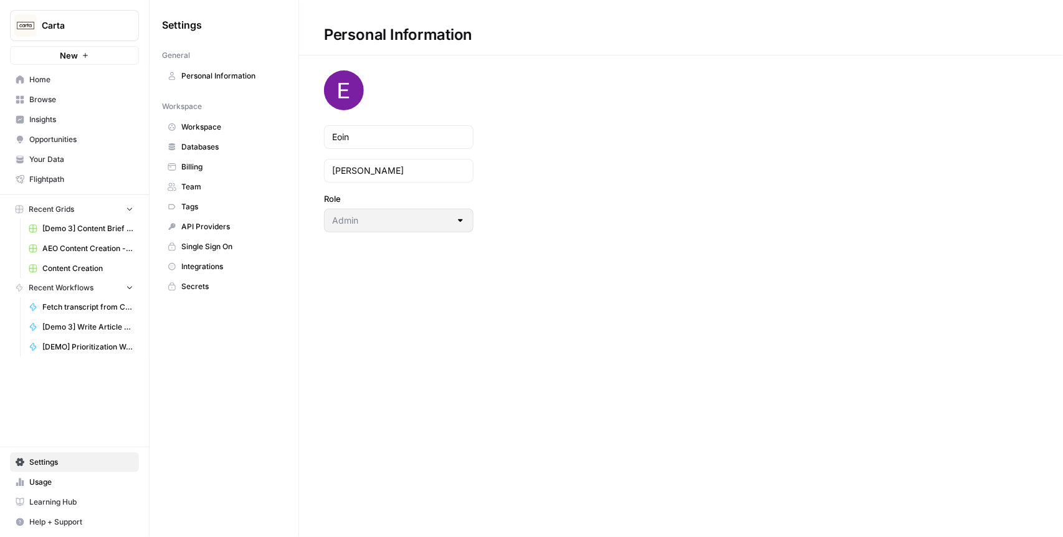
click at [198, 191] on span "Team" at bounding box center [230, 186] width 99 height 11
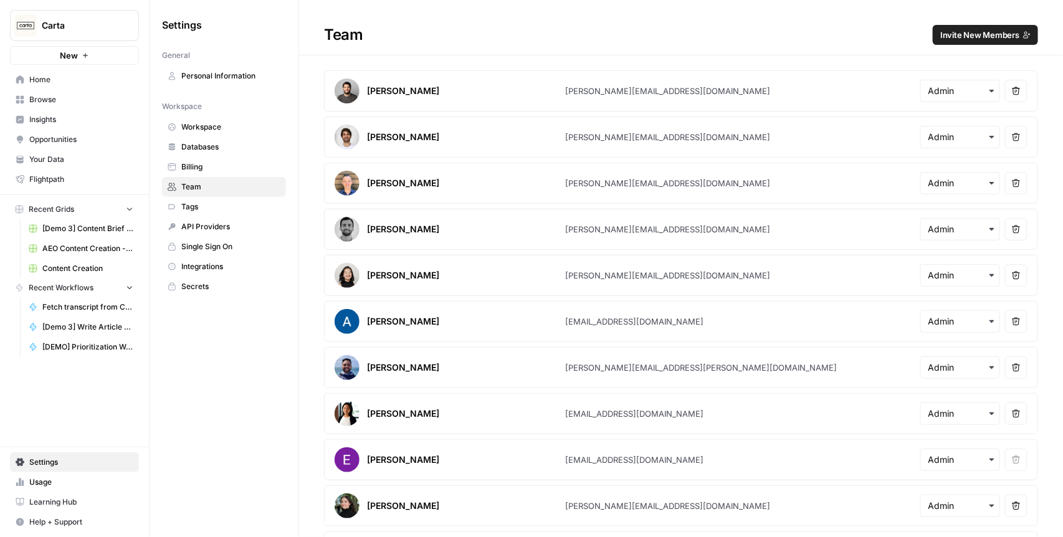
click at [974, 34] on span "Invite New Members" at bounding box center [980, 35] width 79 height 12
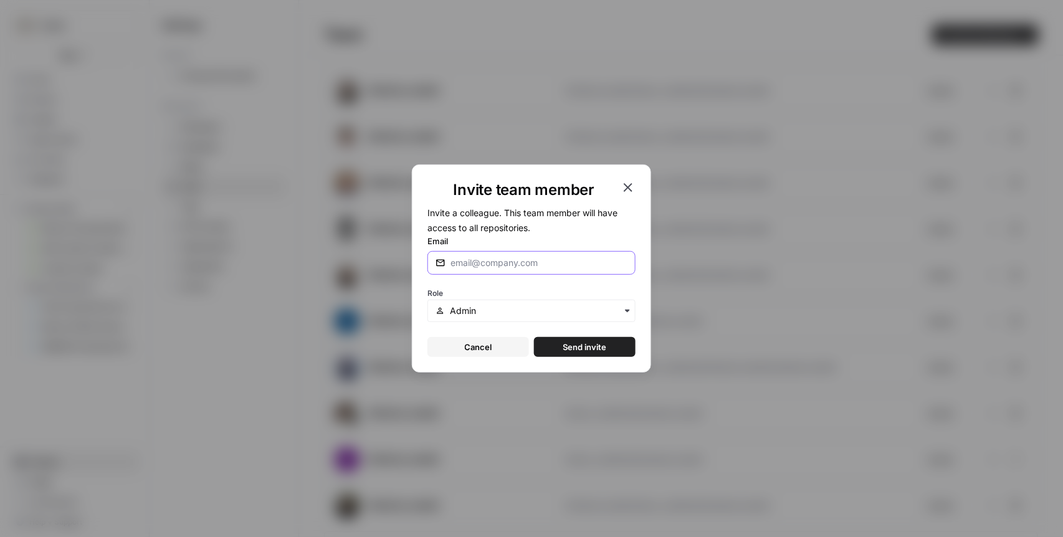
click at [514, 261] on input "Email" at bounding box center [539, 263] width 177 height 12
type input "julia@airops.com"
click at [590, 348] on span "Send invite" at bounding box center [586, 347] width 44 height 12
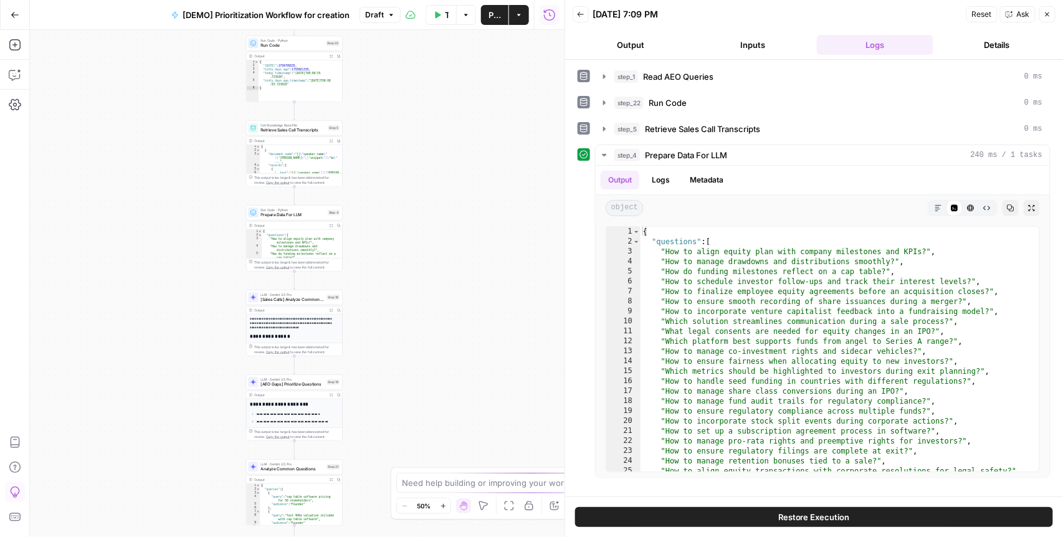
click at [1047, 17] on icon "button" at bounding box center [1047, 14] width 7 height 7
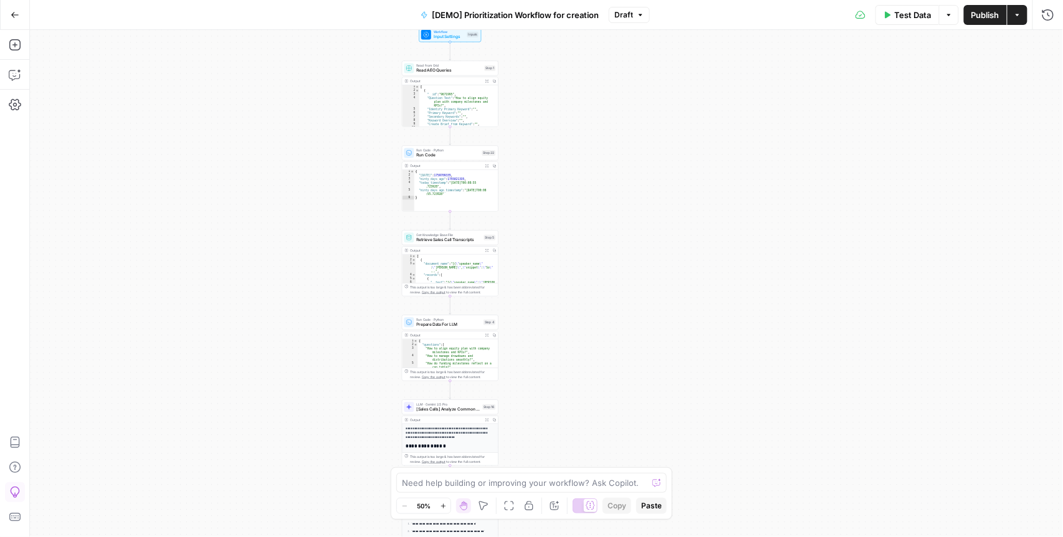
drag, startPoint x: 506, startPoint y: 264, endPoint x: 658, endPoint y: 370, distance: 185.0
click at [658, 370] on div "Workflow Input Settings Inputs Read from Grid Read AEO Queries Step 1 Output Ex…" at bounding box center [547, 283] width 1034 height 507
click at [429, 239] on span "Retrieve Sales Call Transcripts" at bounding box center [449, 240] width 65 height 6
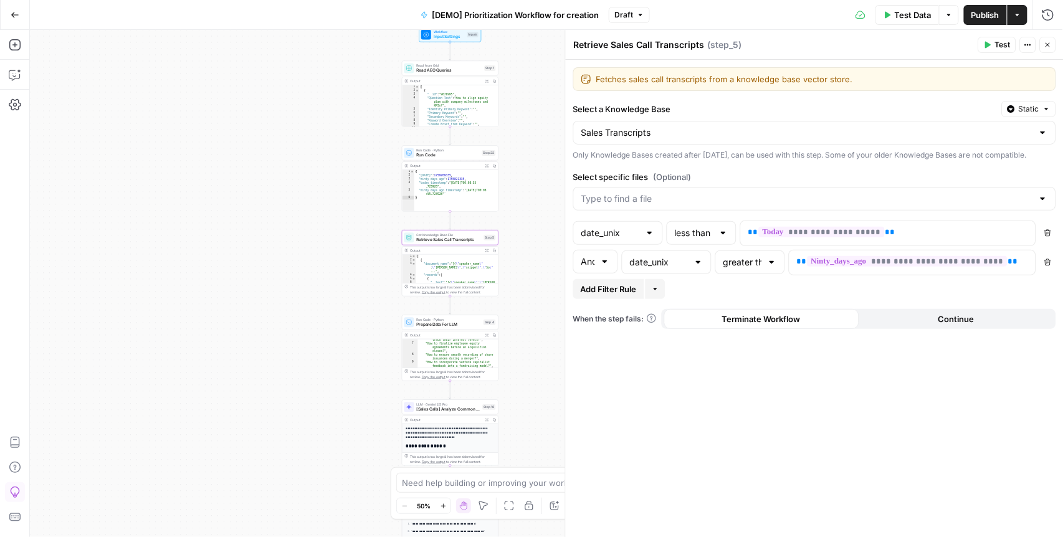
scroll to position [69, 0]
click at [444, 406] on span "LLM · Gemini 2.5 Pro" at bounding box center [449, 404] width 64 height 5
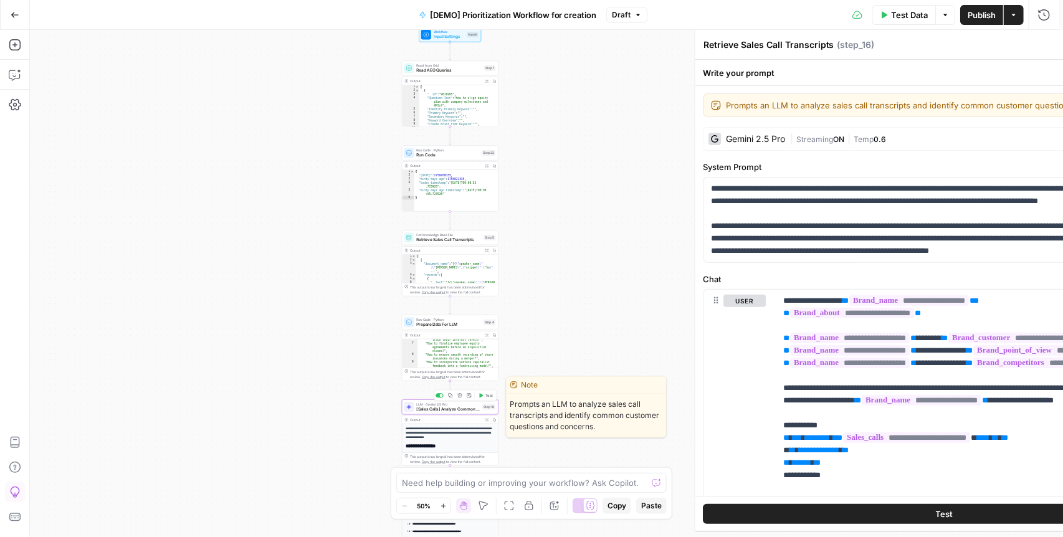
type textarea "[Sales Calls] Analyze Common Questions"
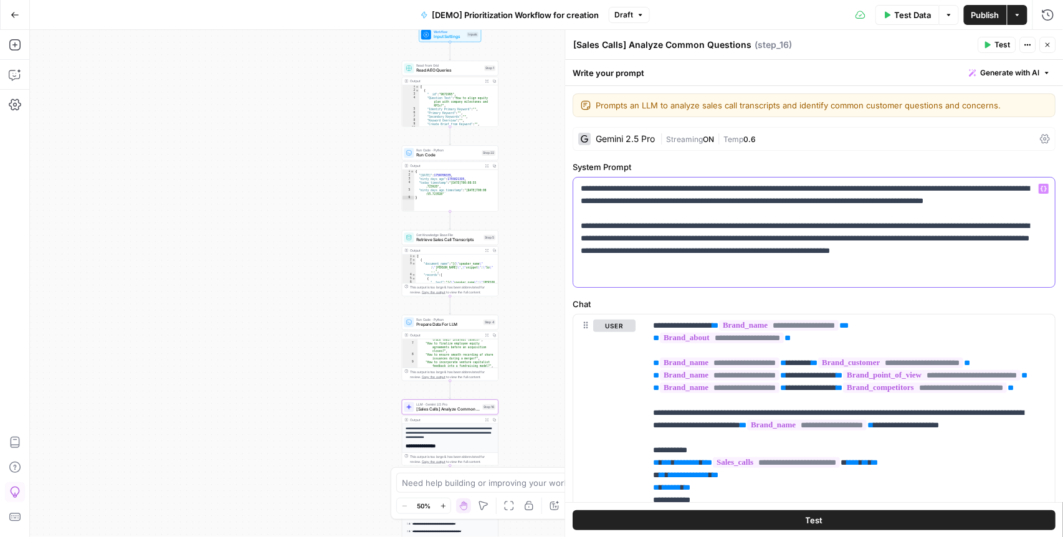
click at [656, 211] on p "**********" at bounding box center [812, 233] width 461 height 100
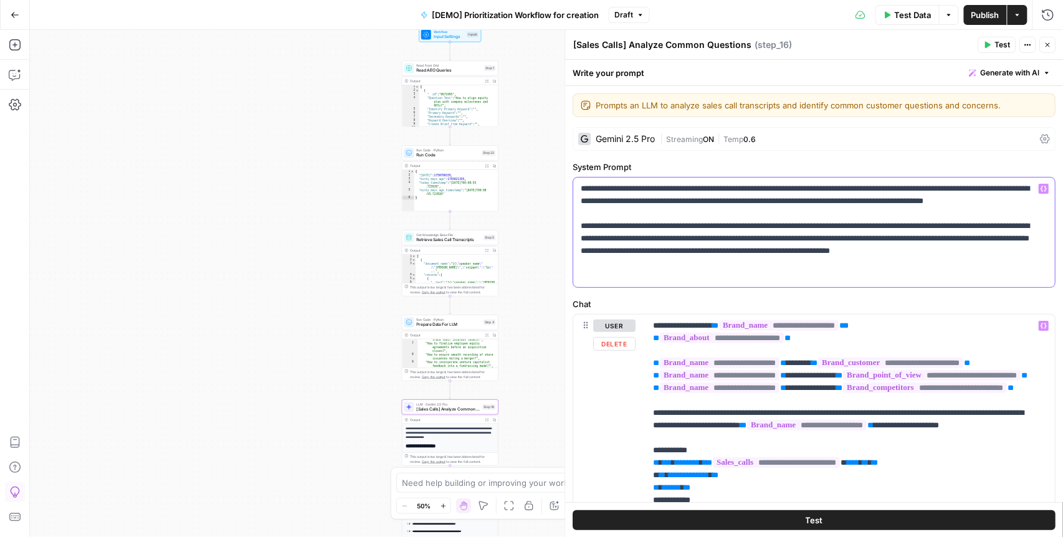
click at [853, 245] on p "**********" at bounding box center [812, 233] width 461 height 100
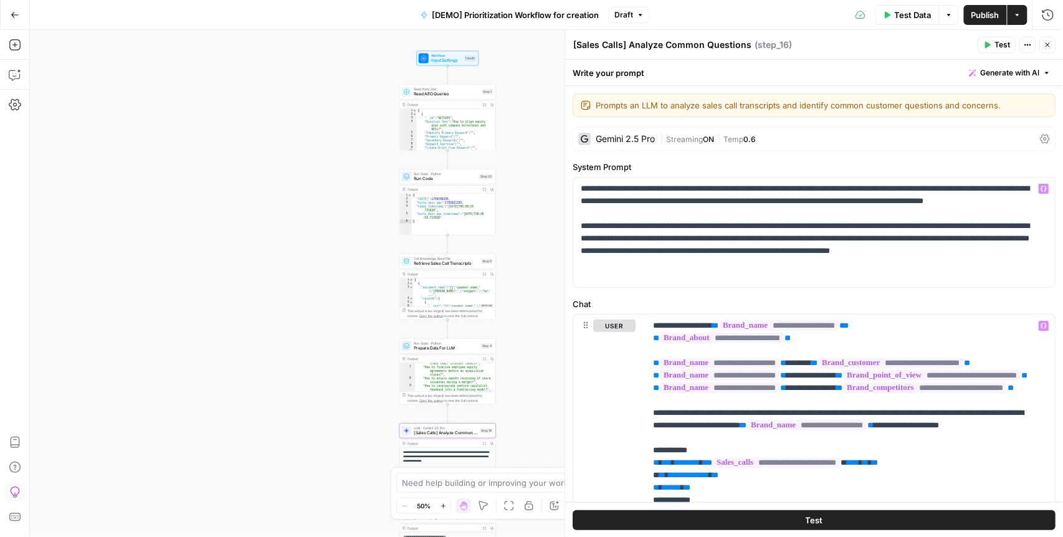
drag, startPoint x: 554, startPoint y: 198, endPoint x: 552, endPoint y: 222, distance: 23.8
click at [552, 222] on div "Workflow Input Settings Inputs Read from Grid Read AEO Queries Step 1 Output Ex…" at bounding box center [547, 283] width 1034 height 507
click at [1050, 46] on icon "button" at bounding box center [1048, 44] width 7 height 7
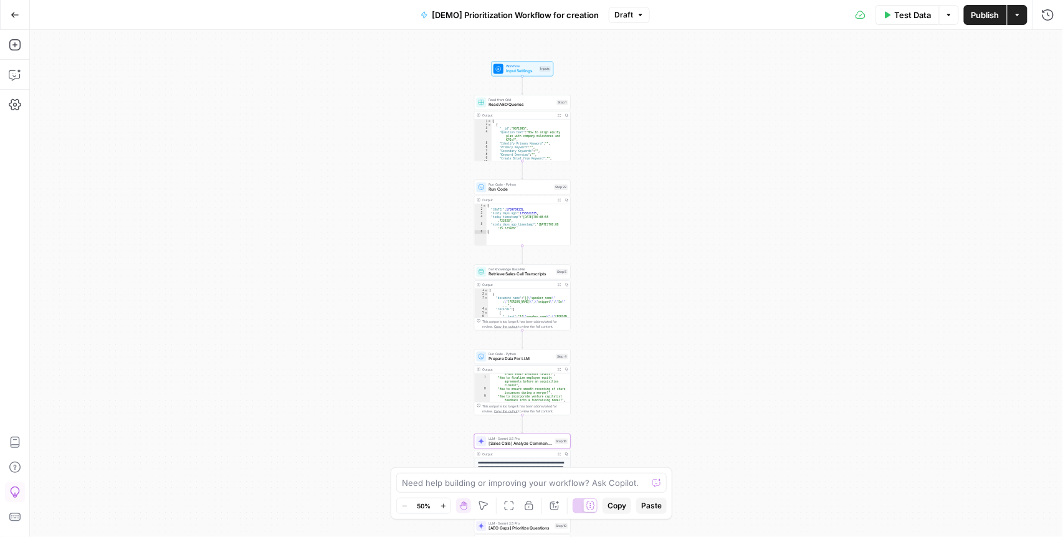
drag, startPoint x: 759, startPoint y: 132, endPoint x: 834, endPoint y: 143, distance: 75.6
click at [834, 143] on div "Workflow Input Settings Inputs Read from Grid Read AEO Queries Step 1 Output Ex…" at bounding box center [547, 283] width 1034 height 507
click at [559, 113] on icon "button" at bounding box center [560, 115] width 4 height 4
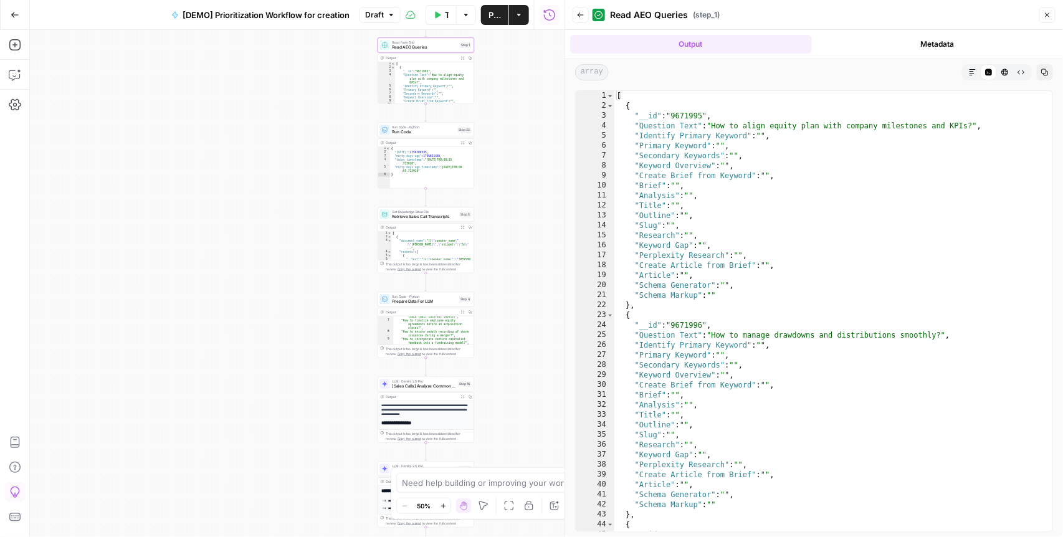
drag, startPoint x: 447, startPoint y: 226, endPoint x: 350, endPoint y: 169, distance: 112.4
click at [350, 169] on div "Workflow Input Settings Inputs Read from Grid Read AEO Queries Step 1 Output Ex…" at bounding box center [297, 283] width 535 height 507
click at [463, 224] on button "Expand Output" at bounding box center [462, 227] width 7 height 7
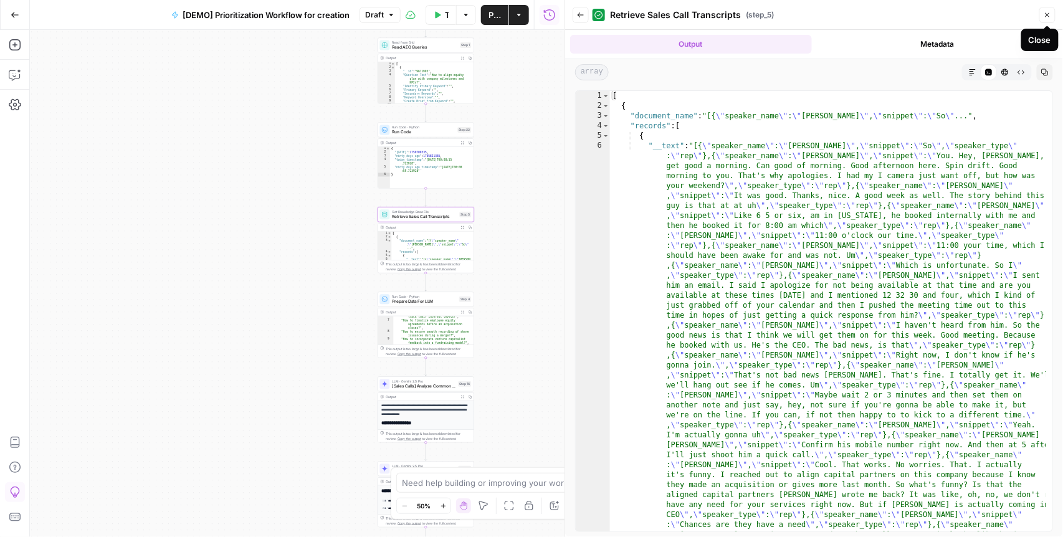
click at [1048, 13] on icon "button" at bounding box center [1047, 14] width 7 height 7
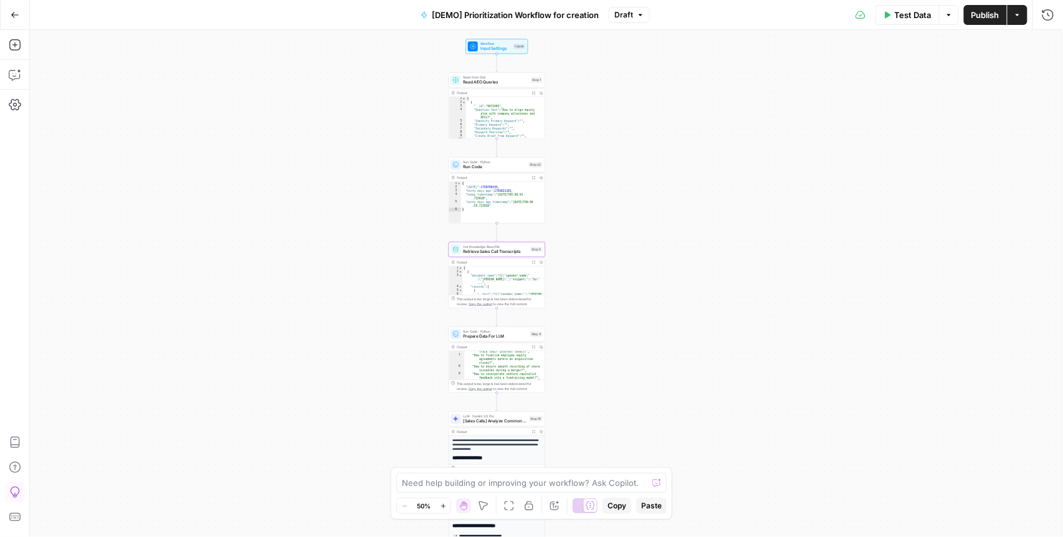
drag, startPoint x: 667, startPoint y: 190, endPoint x: 739, endPoint y: 224, distance: 79.7
click at [739, 224] on div "Workflow Input Settings Inputs Read from Grid Read AEO Queries Step 1 Output Ex…" at bounding box center [547, 283] width 1034 height 507
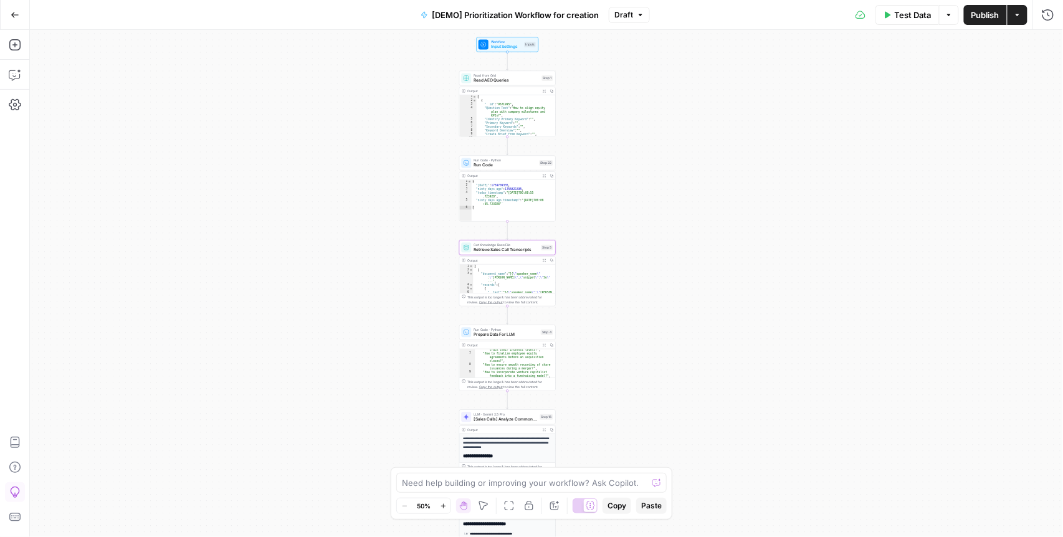
drag, startPoint x: 731, startPoint y: 236, endPoint x: 741, endPoint y: 234, distance: 10.1
click at [741, 234] on div "Workflow Input Settings Inputs Read from Grid Read AEO Queries Step 1 Output Ex…" at bounding box center [547, 283] width 1034 height 507
